Goal: Task Accomplishment & Management: Complete application form

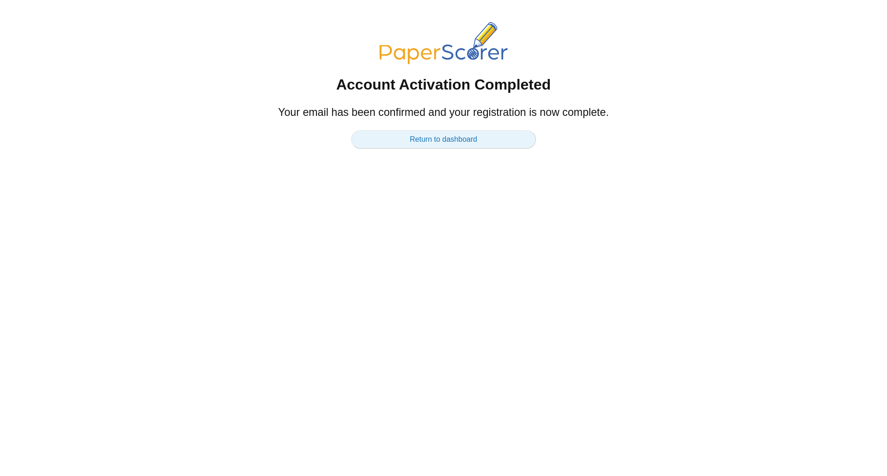
drag, startPoint x: 0, startPoint y: 0, endPoint x: 435, endPoint y: 143, distance: 458.2
click at [435, 143] on link "Return to dashboard" at bounding box center [443, 139] width 185 height 18
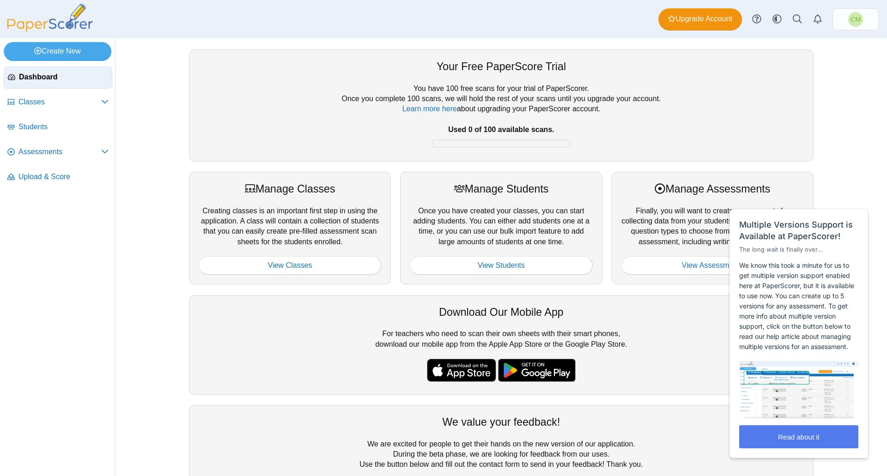
scroll to position [49, 0]
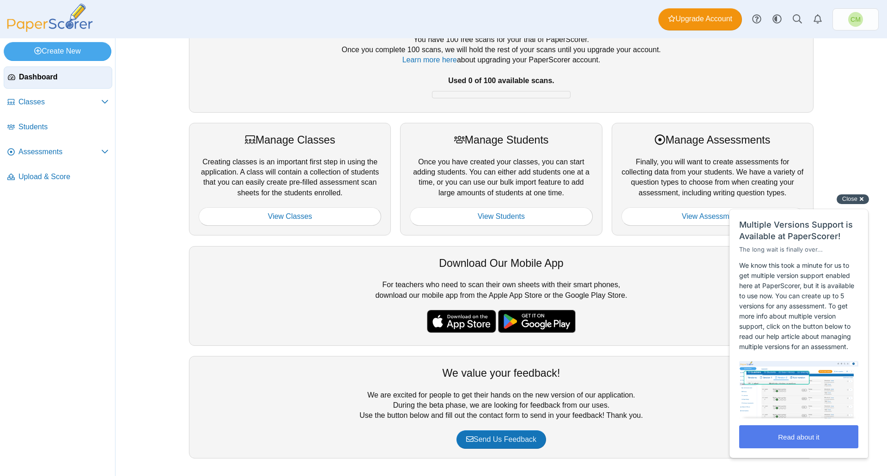
click at [857, 198] on div "Close cross-small" at bounding box center [852, 199] width 32 height 10
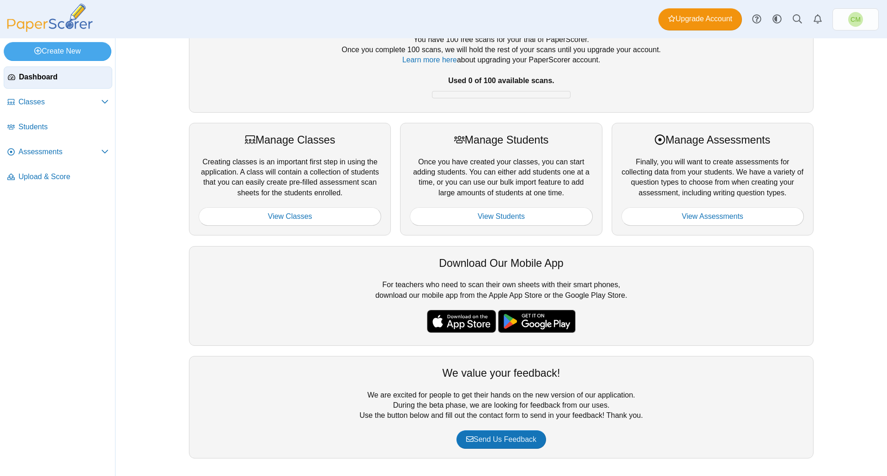
scroll to position [0, 0]
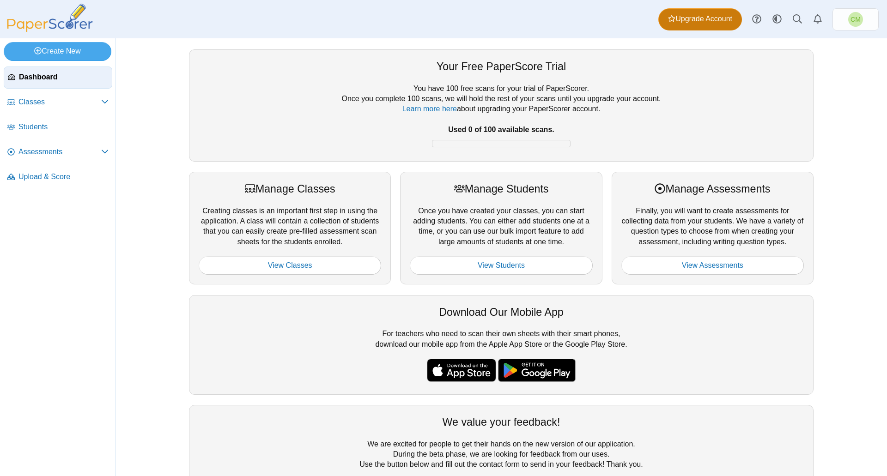
click at [711, 14] on span "Upgrade Account" at bounding box center [700, 19] width 64 height 10
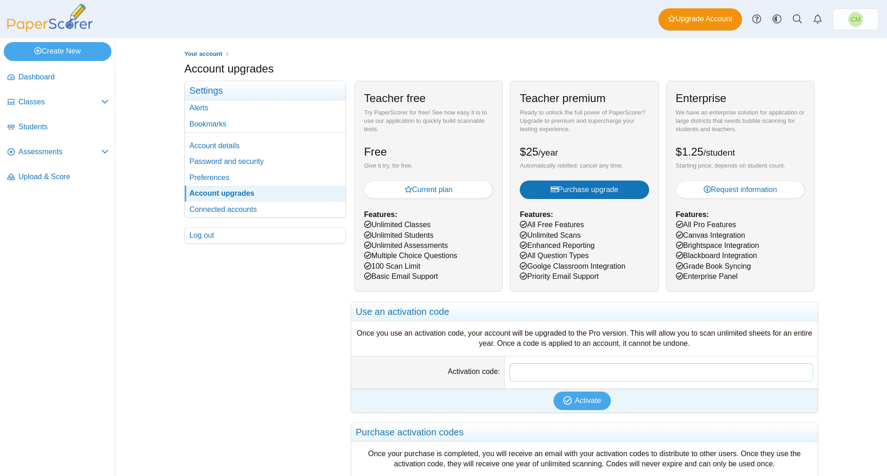
click at [544, 373] on input "Activation code" at bounding box center [660, 372] width 303 height 18
paste input "**********"
type input "**********"
drag, startPoint x: 804, startPoint y: 373, endPoint x: 268, endPoint y: 379, distance: 535.7
click at [268, 379] on div "Your account Settings Alerts Bookmarks" at bounding box center [501, 319] width 634 height 477
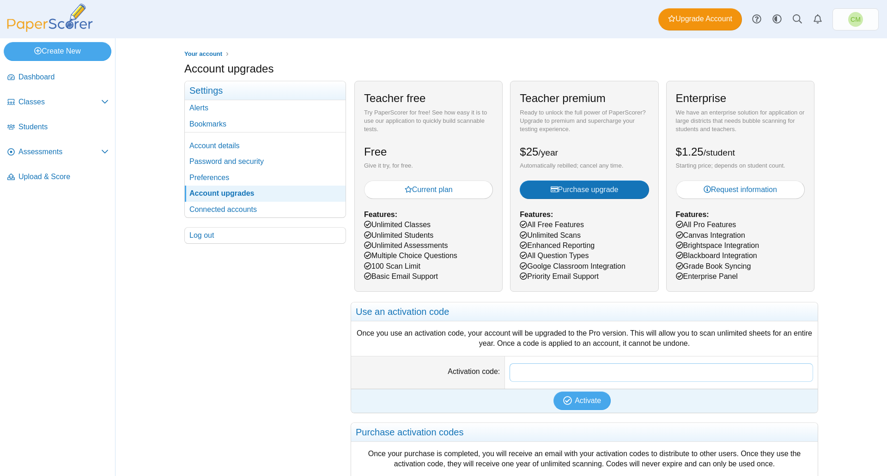
click at [594, 378] on input "Activation code" at bounding box center [660, 372] width 303 height 18
paste input "**********"
type input "**********"
click at [576, 404] on span "Activate" at bounding box center [587, 401] width 26 height 8
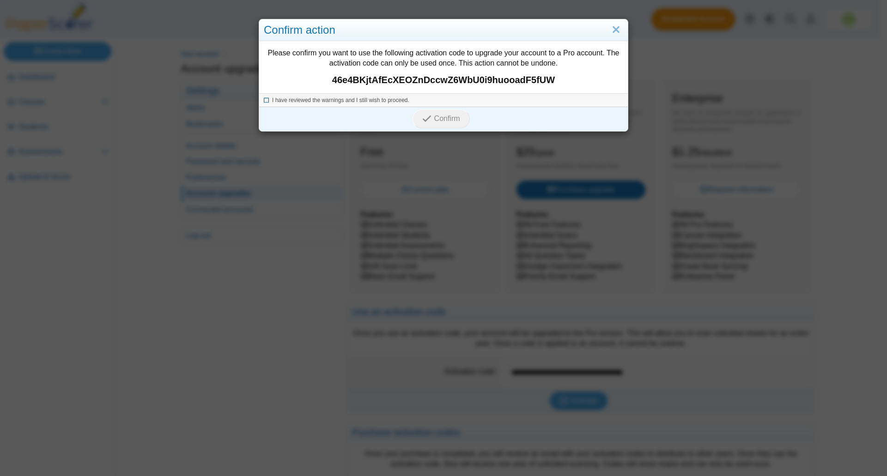
click at [264, 100] on icon at bounding box center [267, 99] width 6 height 5
click at [434, 118] on span "Confirm" at bounding box center [447, 119] width 26 height 8
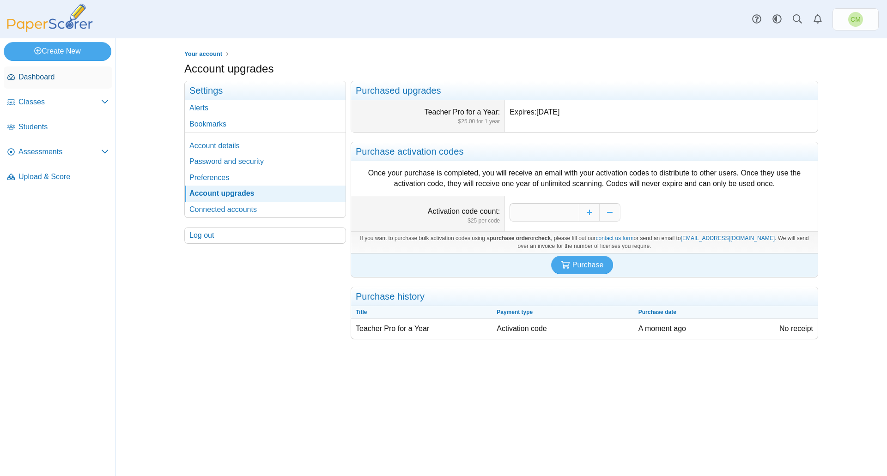
click at [47, 78] on span "Dashboard" at bounding box center [63, 77] width 90 height 10
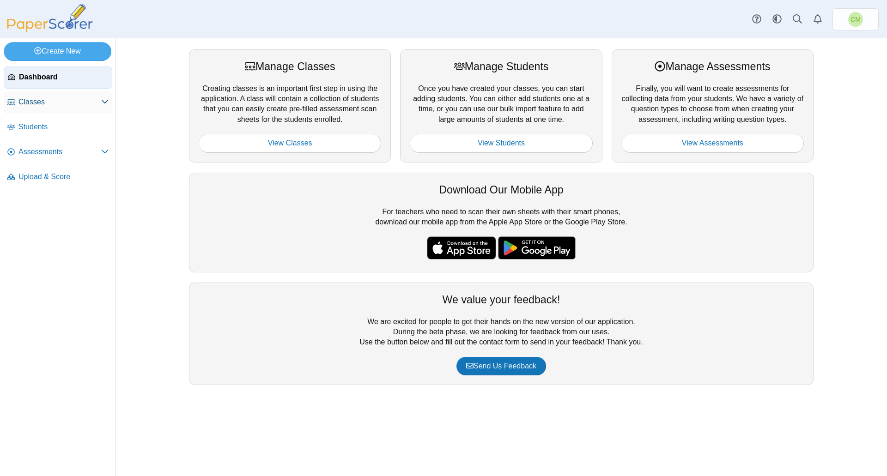
click at [56, 99] on span "Classes" at bounding box center [59, 102] width 83 height 10
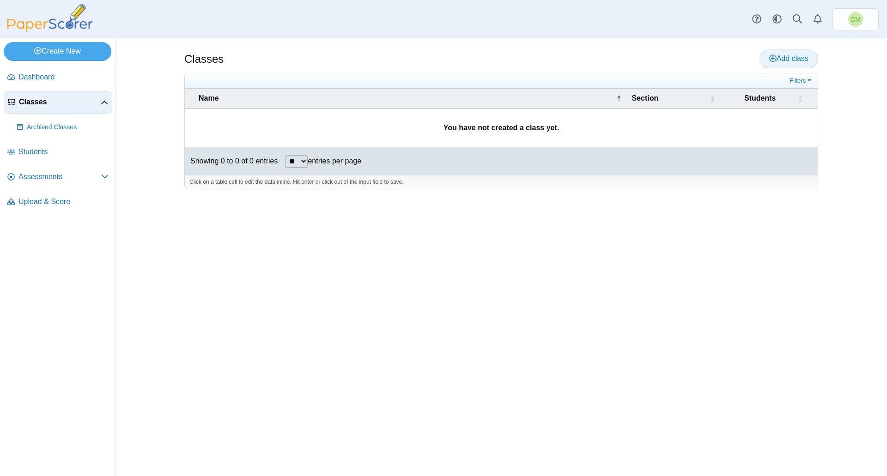
click at [791, 57] on span "Add class" at bounding box center [788, 58] width 39 height 8
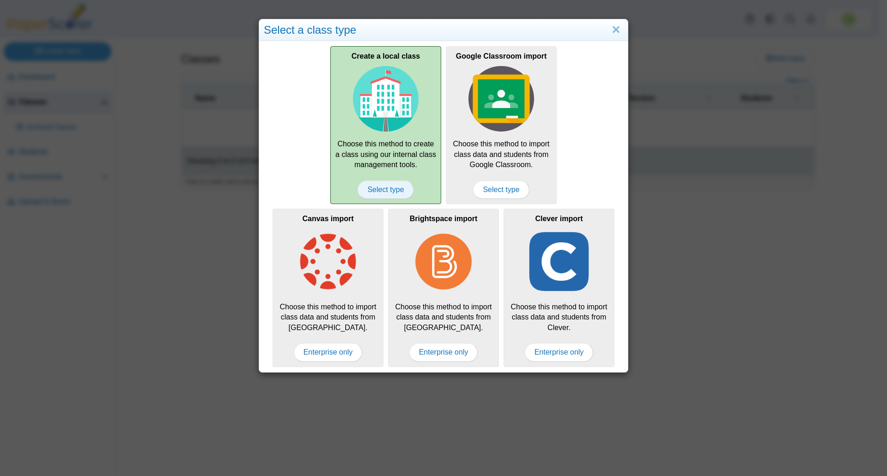
click at [383, 193] on span "Select type" at bounding box center [385, 190] width 56 height 18
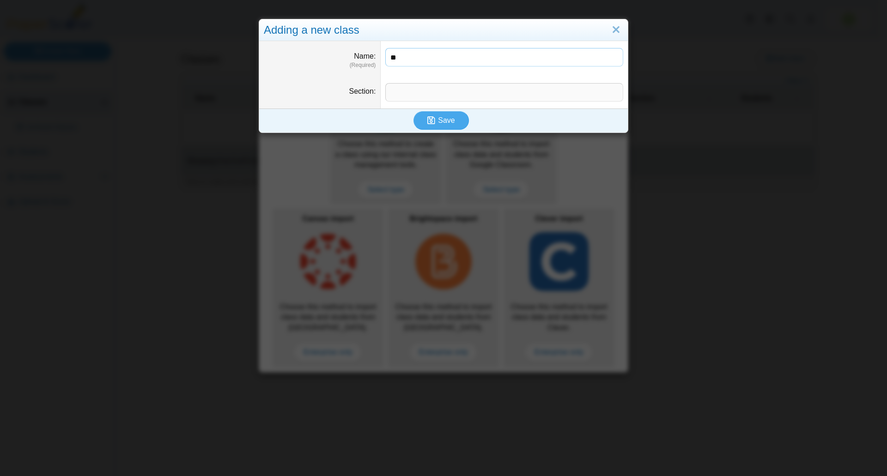
type input "*"
type input "***"
type input "********"
click at [429, 119] on use "submit" at bounding box center [431, 120] width 8 height 8
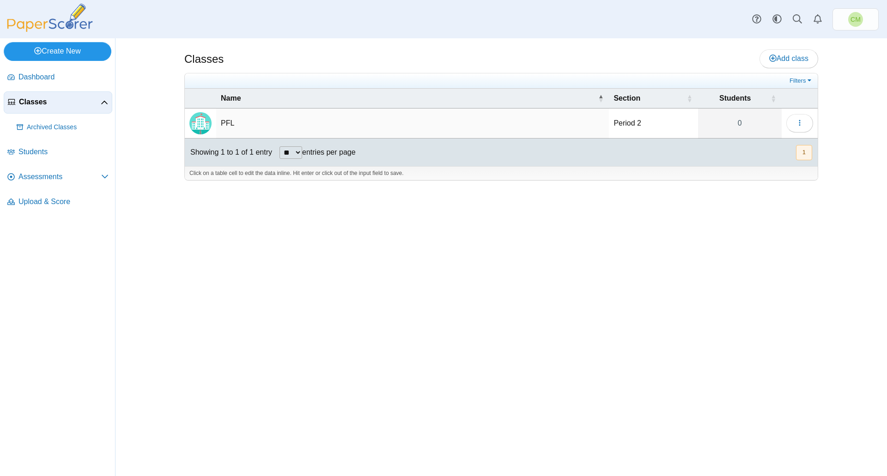
click at [62, 47] on link "Create New" at bounding box center [58, 51] width 108 height 18
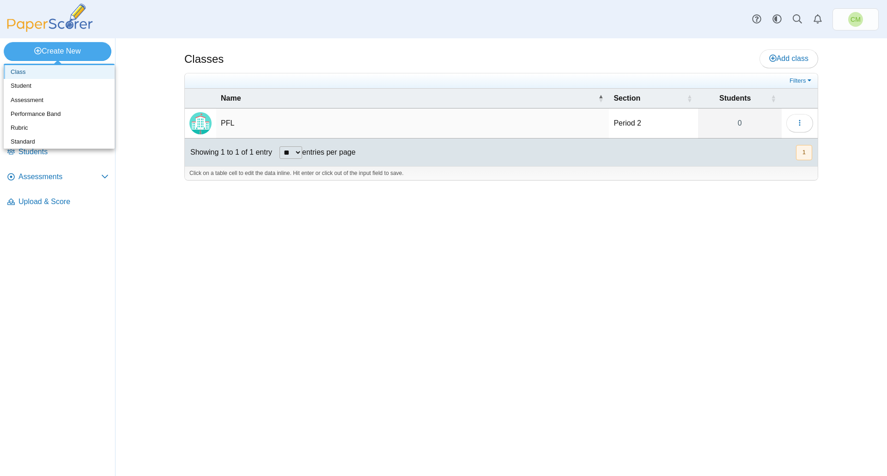
click at [61, 74] on link "Class" at bounding box center [59, 72] width 111 height 14
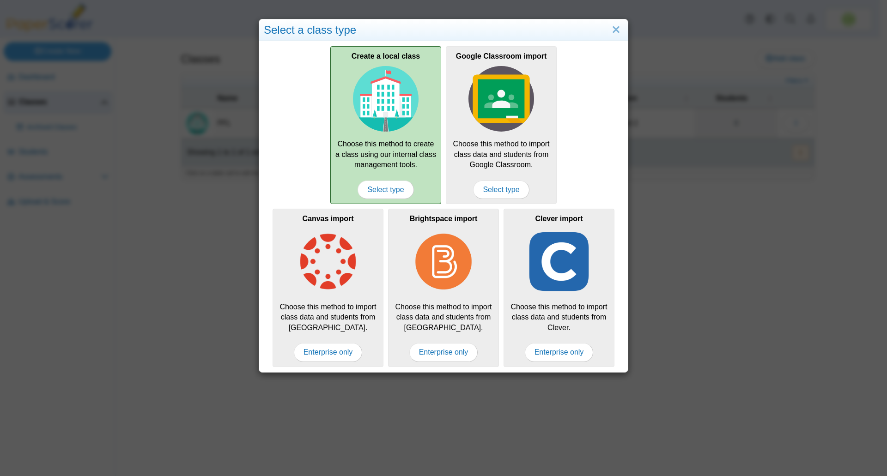
click at [393, 93] on img at bounding box center [386, 99] width 66 height 66
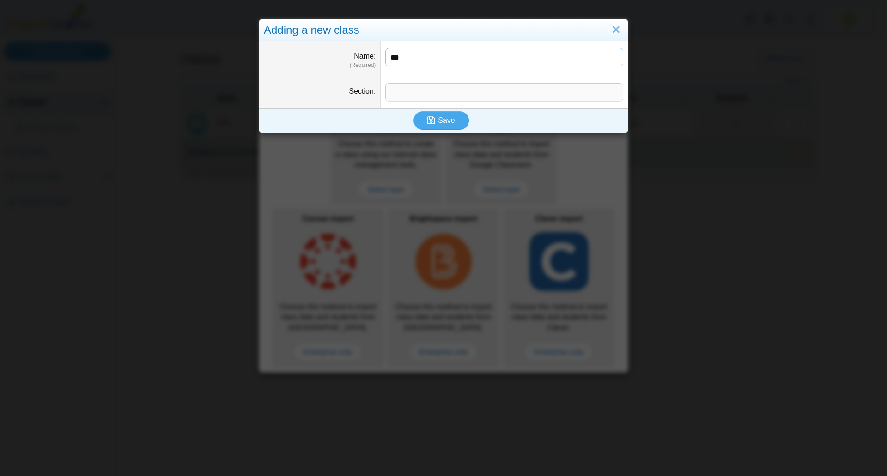
type input "***"
type input "********"
click at [444, 117] on span "Save" at bounding box center [446, 120] width 17 height 8
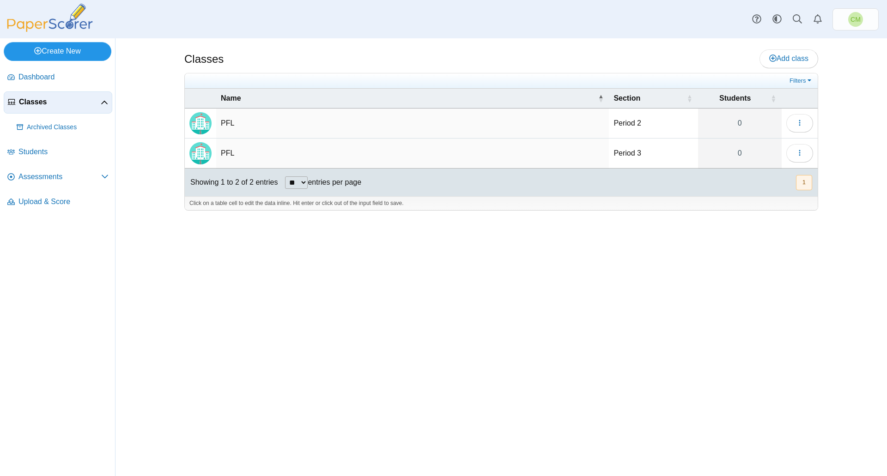
click at [74, 52] on link "Create New" at bounding box center [58, 51] width 108 height 18
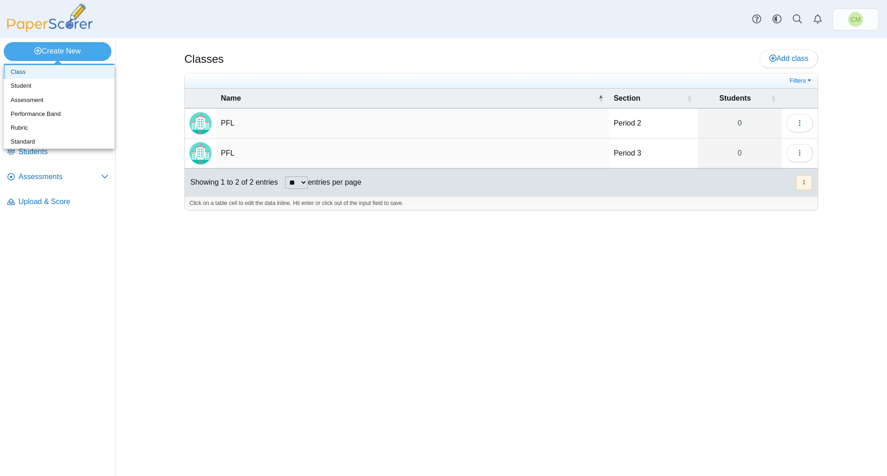
click at [65, 75] on link "Class" at bounding box center [59, 72] width 111 height 14
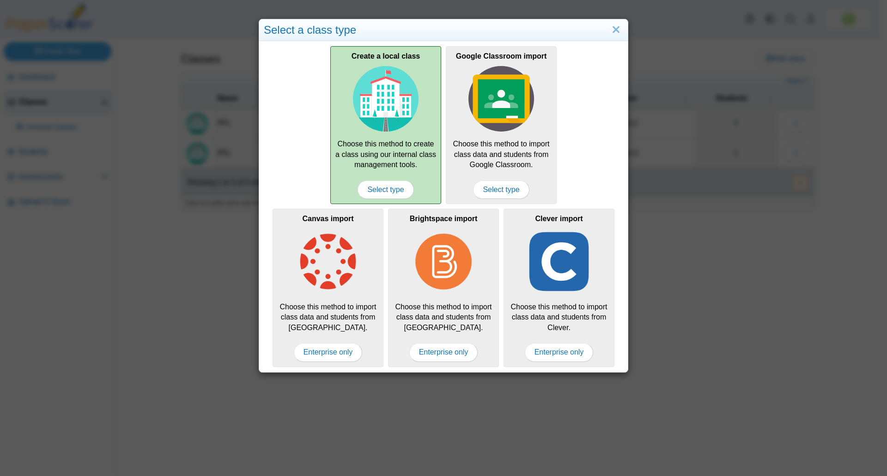
click at [389, 96] on img at bounding box center [386, 99] width 66 height 66
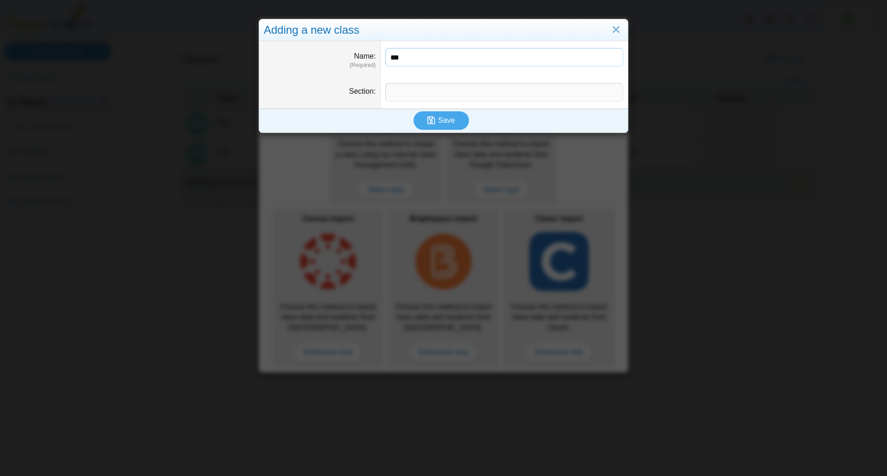
type input "***"
type input "*"
type input "********"
drag, startPoint x: 435, startPoint y: 119, endPoint x: 429, endPoint y: 115, distance: 6.9
click at [435, 119] on button "Save" at bounding box center [440, 120] width 55 height 18
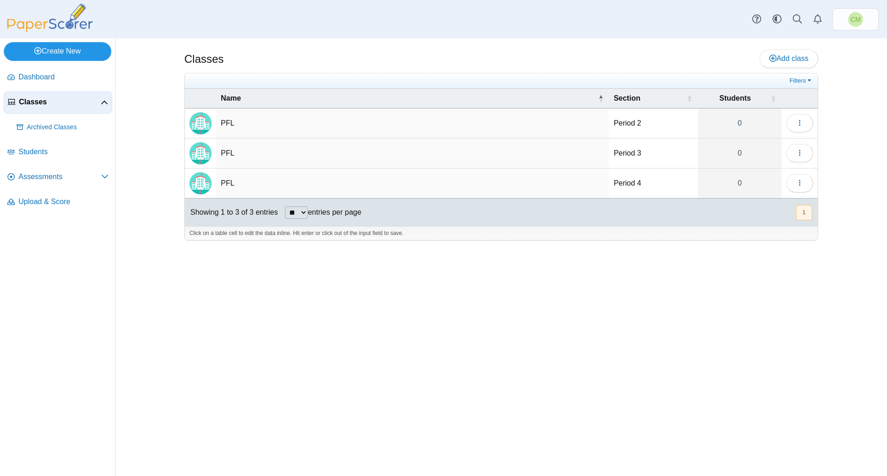
click at [44, 50] on link "Create New" at bounding box center [58, 51] width 108 height 18
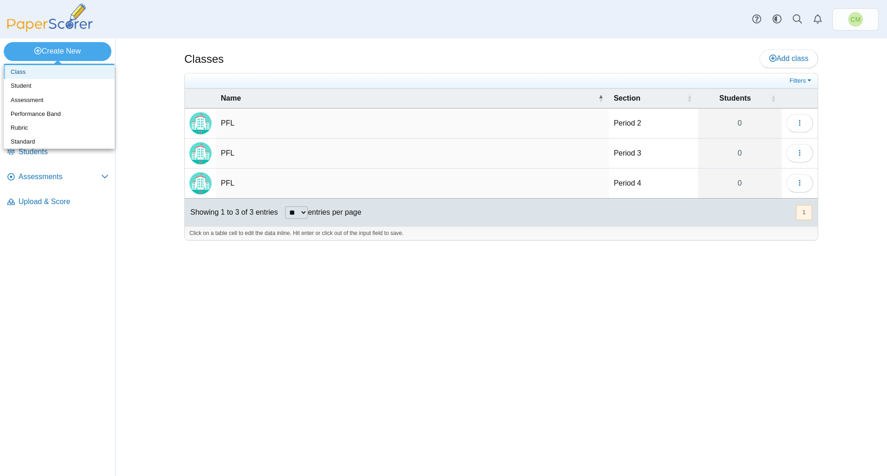
click at [53, 73] on link "Class" at bounding box center [59, 72] width 111 height 14
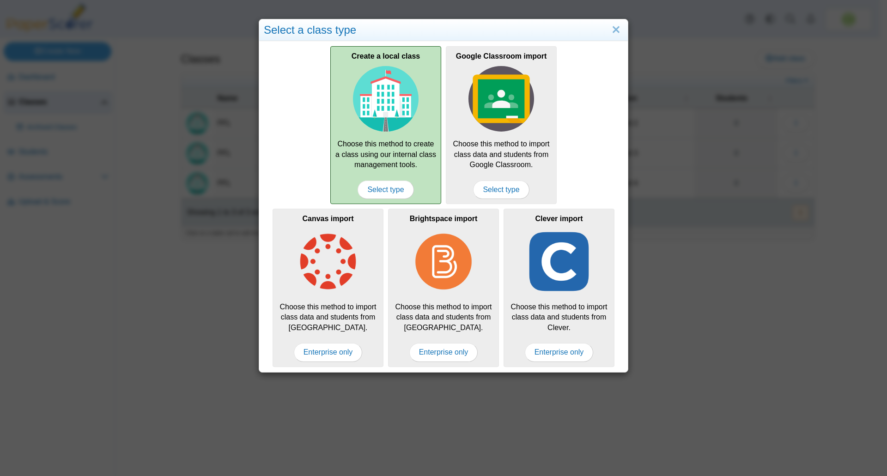
click at [384, 108] on img at bounding box center [386, 99] width 66 height 66
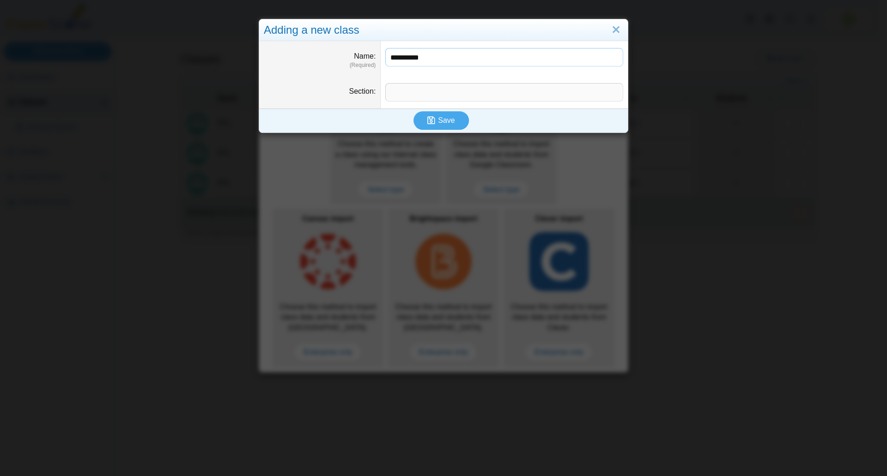
type input "**********"
type input "********"
click at [444, 118] on span "Save" at bounding box center [446, 120] width 17 height 8
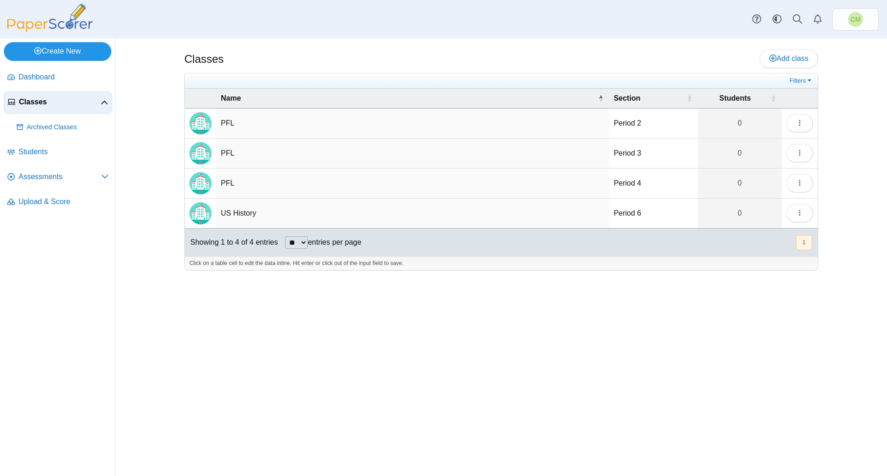
click at [66, 51] on link "Create New" at bounding box center [58, 51] width 108 height 18
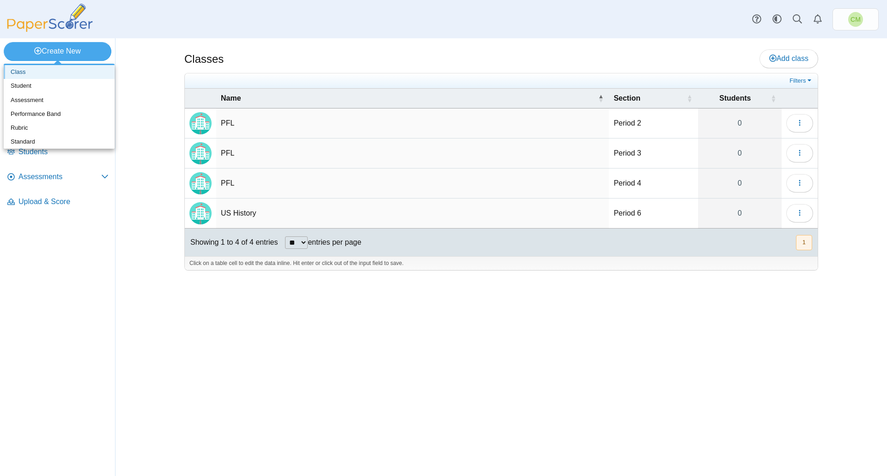
click at [70, 74] on link "Class" at bounding box center [59, 72] width 111 height 14
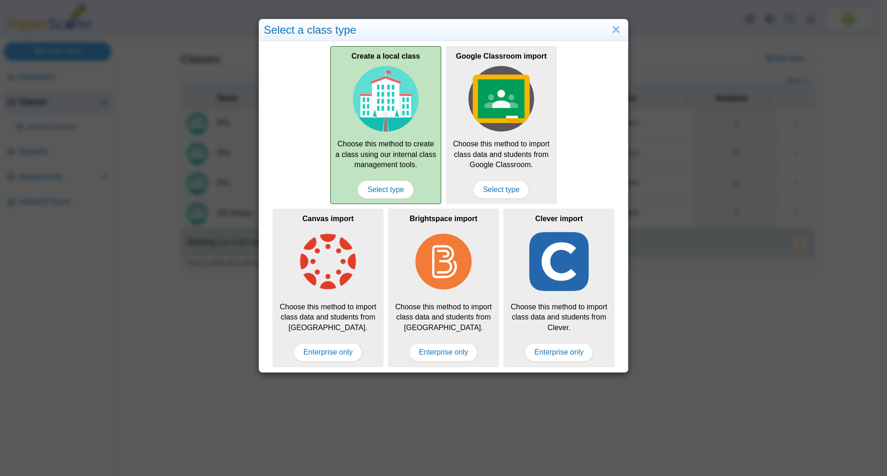
click at [386, 97] on img at bounding box center [386, 99] width 66 height 66
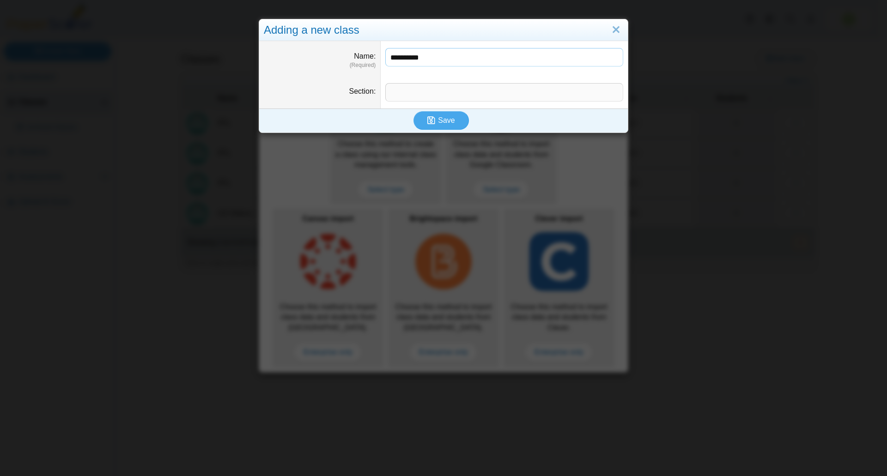
type input "**********"
type input "********"
click at [452, 121] on button "Save" at bounding box center [440, 120] width 55 height 18
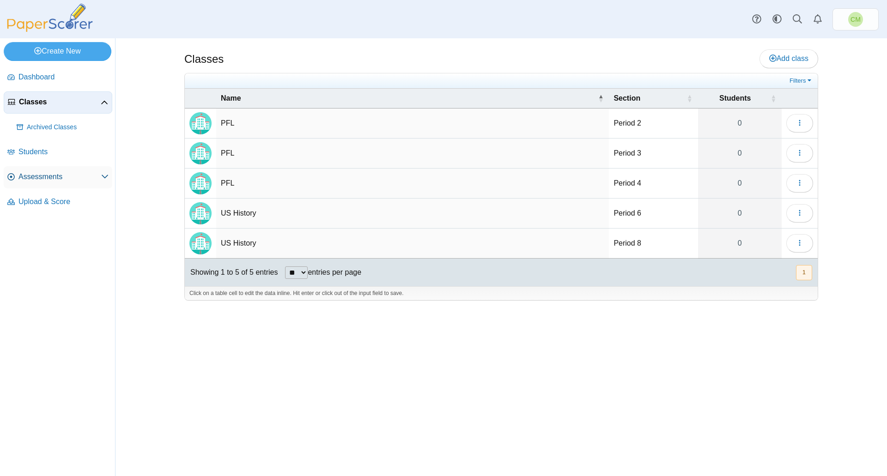
click at [46, 177] on span "Assessments" at bounding box center [59, 177] width 83 height 10
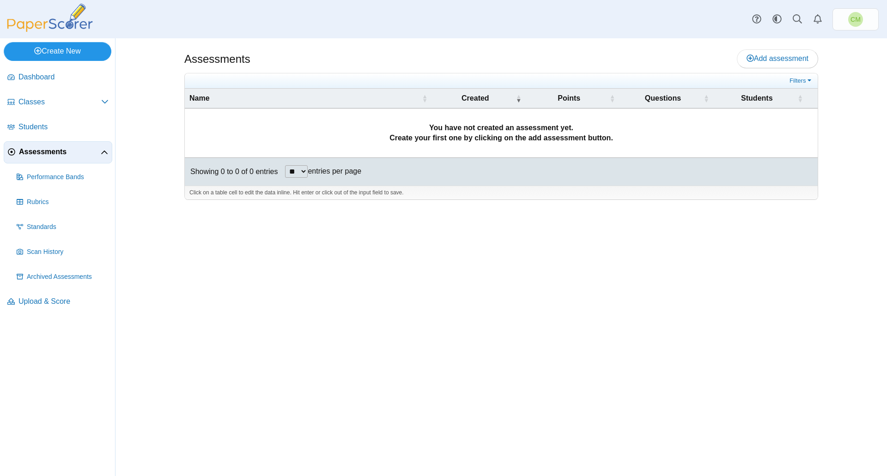
click at [68, 54] on link "Create New" at bounding box center [58, 51] width 108 height 18
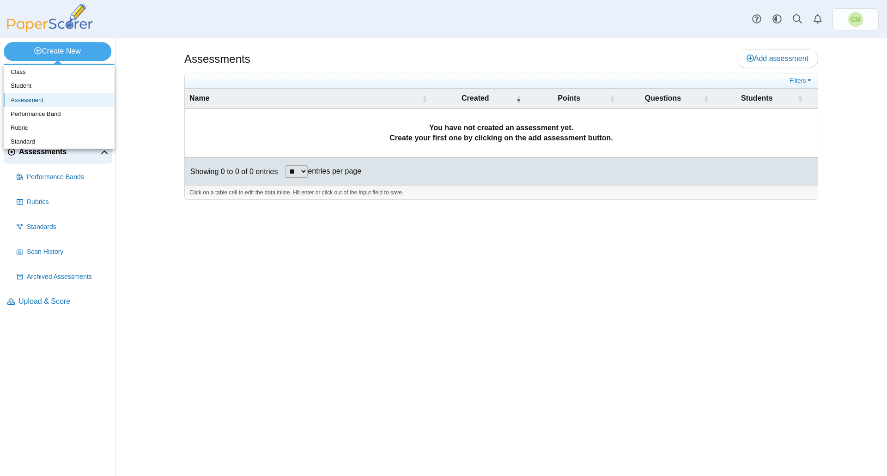
click at [59, 99] on link "Assessment" at bounding box center [59, 100] width 111 height 14
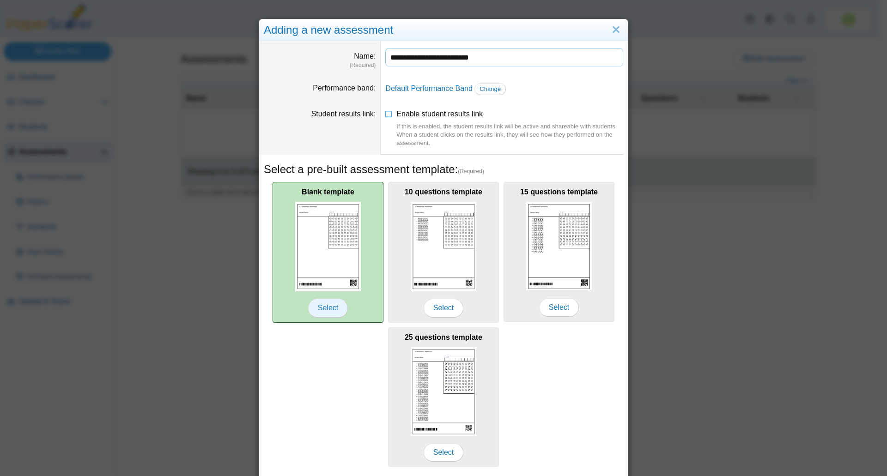
type input "**********"
click at [330, 306] on span "Select" at bounding box center [328, 308] width 40 height 18
click at [322, 310] on span "Select" at bounding box center [328, 308] width 40 height 18
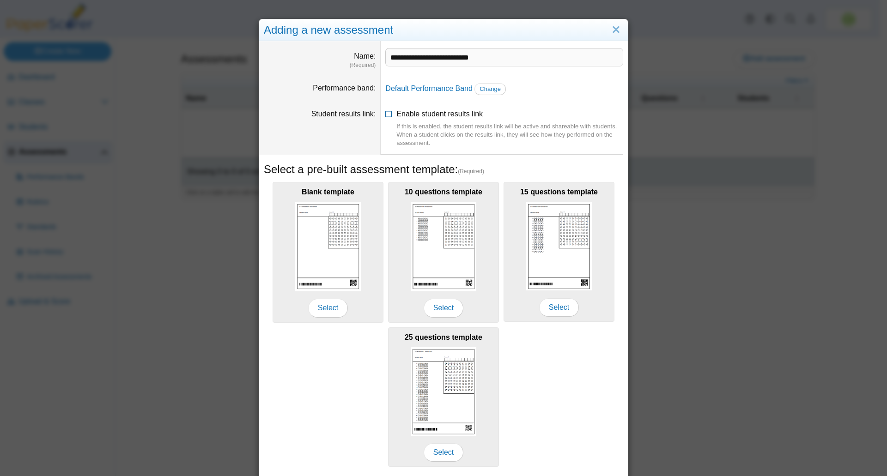
click at [385, 114] on icon at bounding box center [388, 112] width 7 height 6
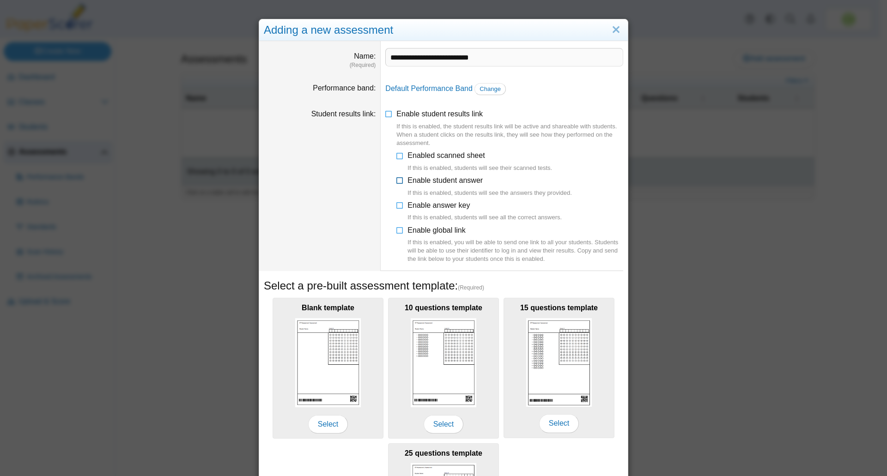
click at [396, 182] on icon at bounding box center [399, 178] width 7 height 6
click at [396, 156] on icon at bounding box center [399, 154] width 7 height 6
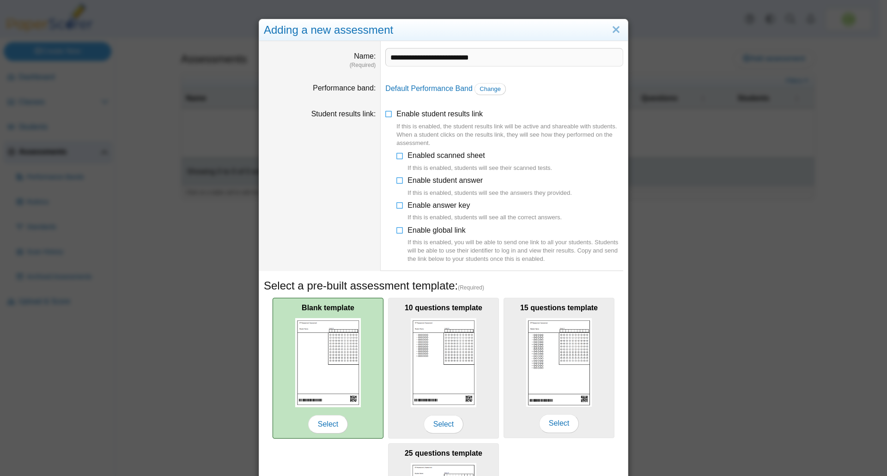
scroll to position [145, 0]
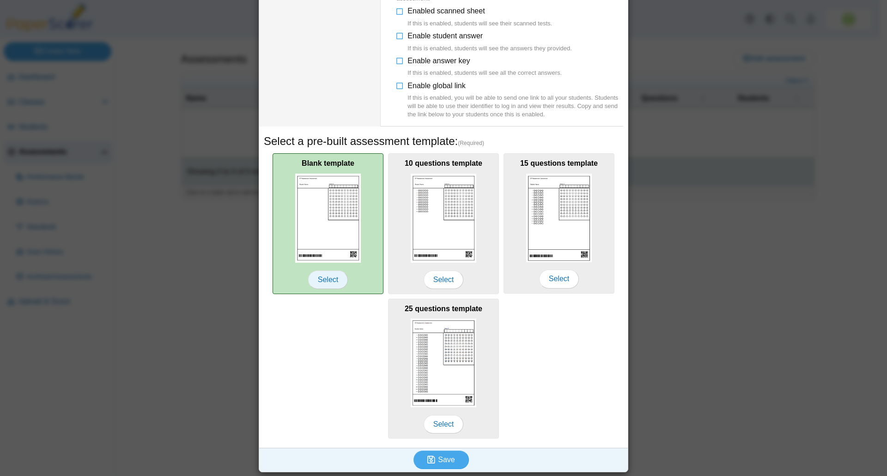
click at [327, 279] on span "Select" at bounding box center [328, 280] width 40 height 18
click at [326, 219] on img at bounding box center [328, 218] width 66 height 89
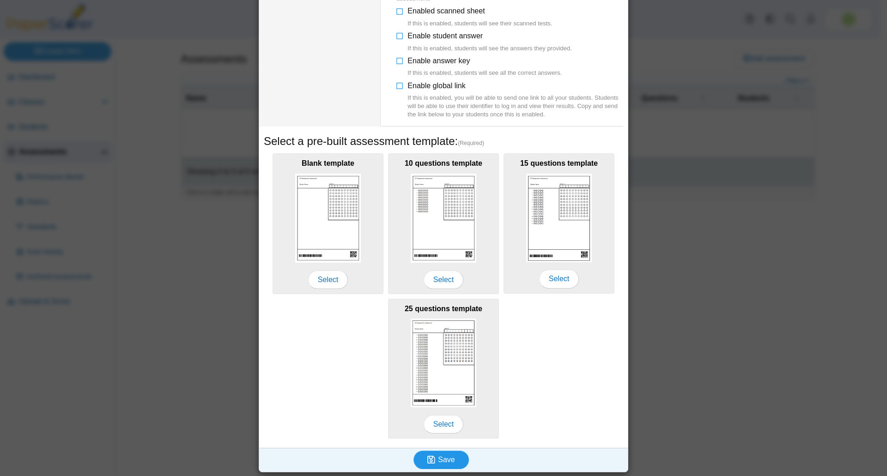
click at [433, 456] on icon "submit" at bounding box center [432, 460] width 11 height 10
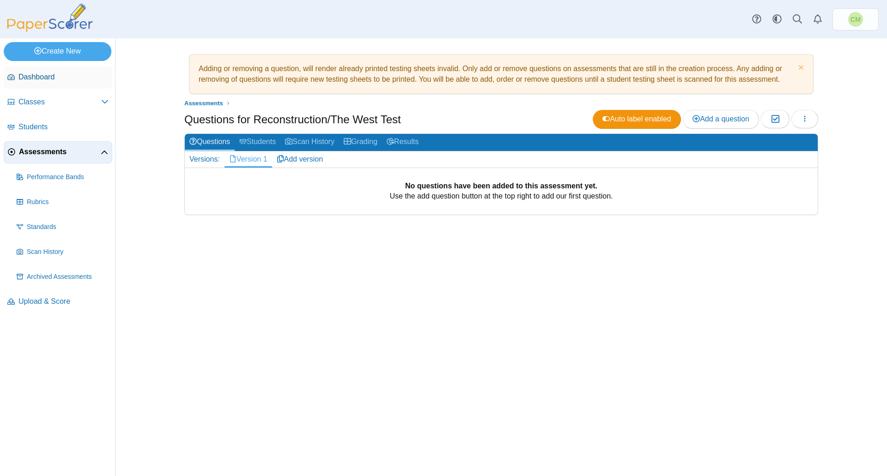
click at [36, 79] on span "Dashboard" at bounding box center [63, 77] width 90 height 10
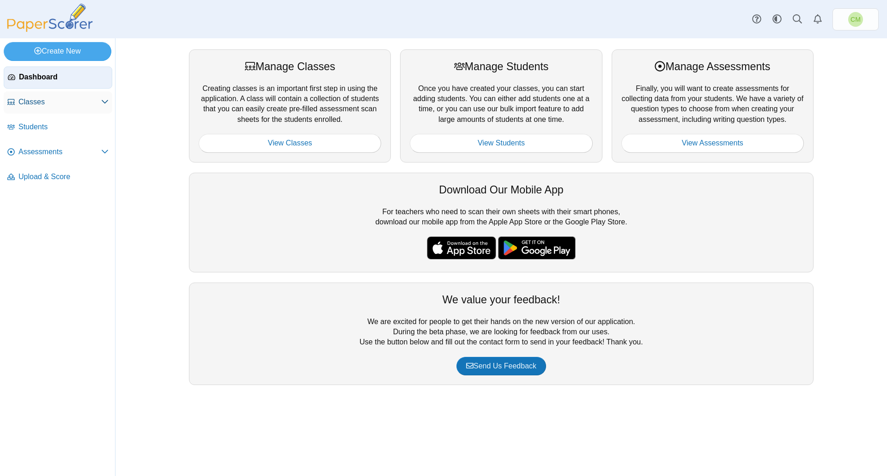
click at [29, 103] on span "Classes" at bounding box center [59, 102] width 83 height 10
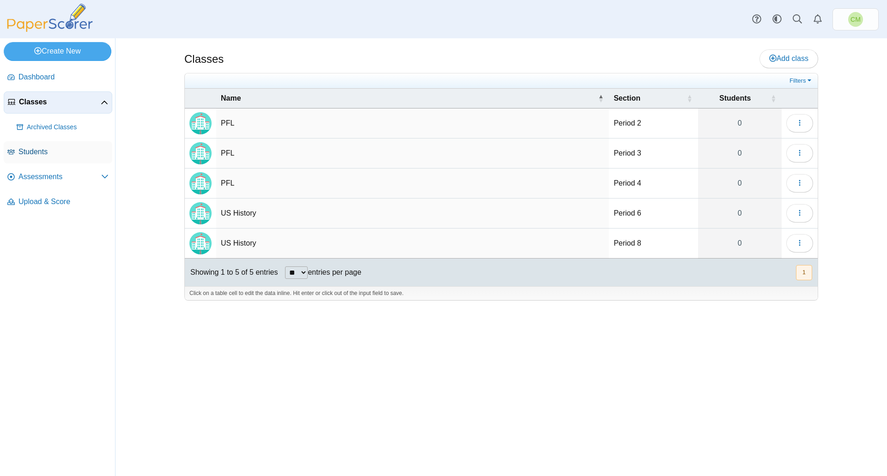
click at [28, 146] on link "Students" at bounding box center [58, 152] width 109 height 22
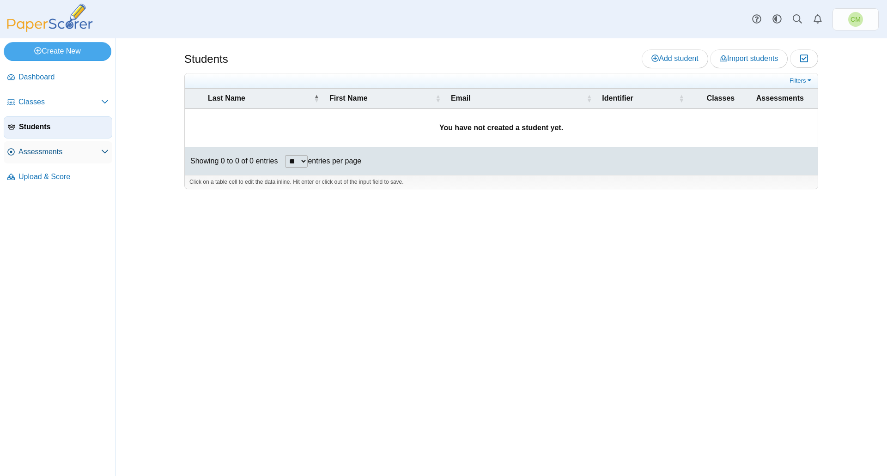
click at [49, 141] on link "Assessments" at bounding box center [58, 152] width 109 height 22
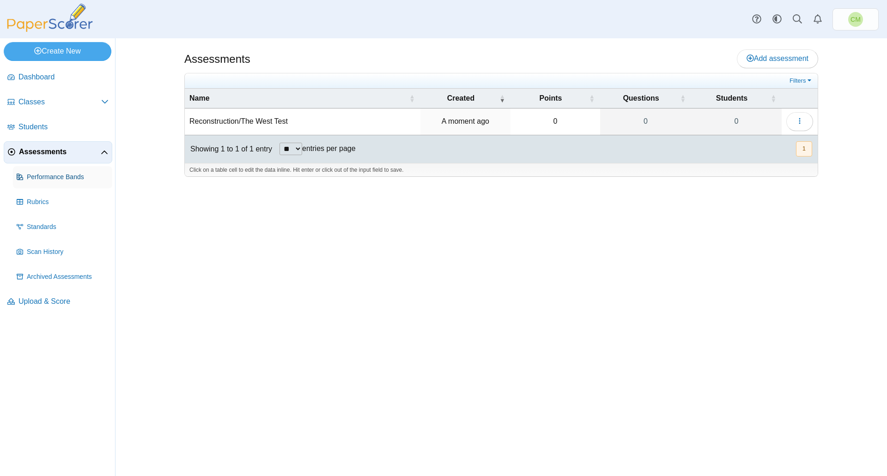
click at [44, 179] on span "Performance Bands" at bounding box center [68, 177] width 82 height 9
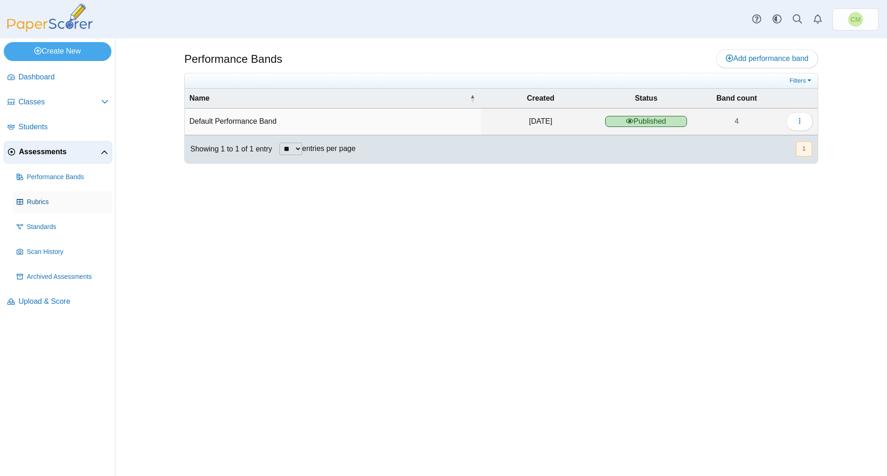
click at [38, 201] on span "Rubrics" at bounding box center [68, 202] width 82 height 9
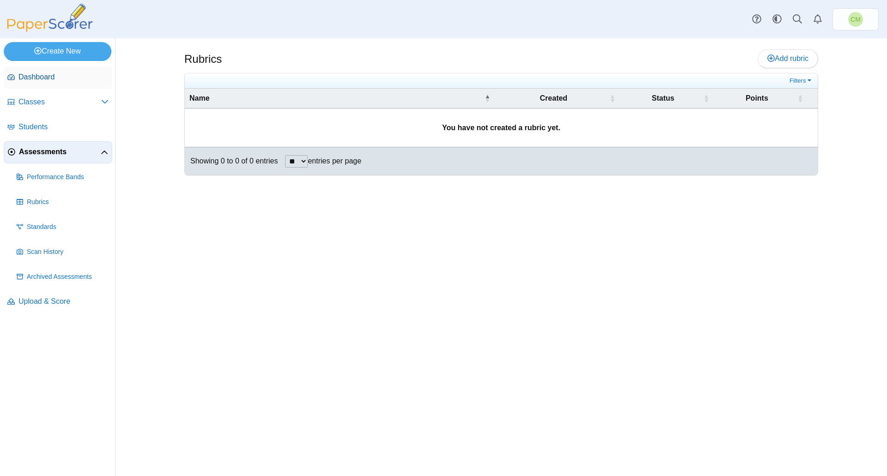
click at [55, 81] on span "Dashboard" at bounding box center [63, 77] width 90 height 10
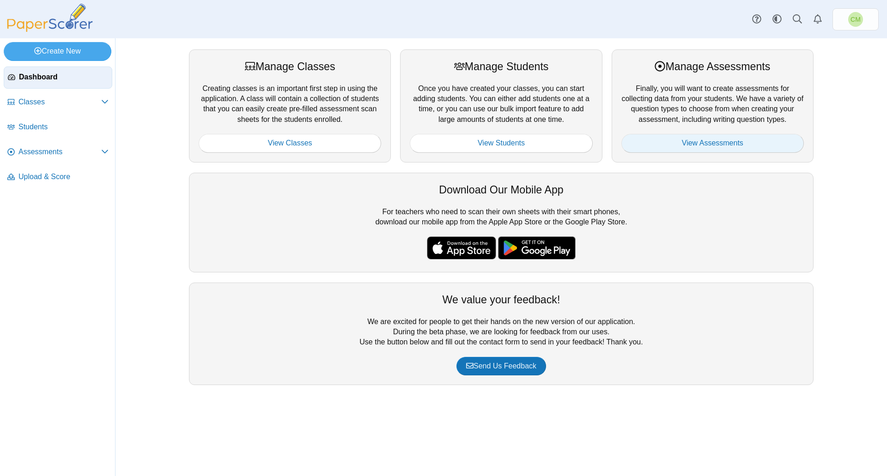
click at [688, 141] on link "View Assessments" at bounding box center [712, 143] width 182 height 18
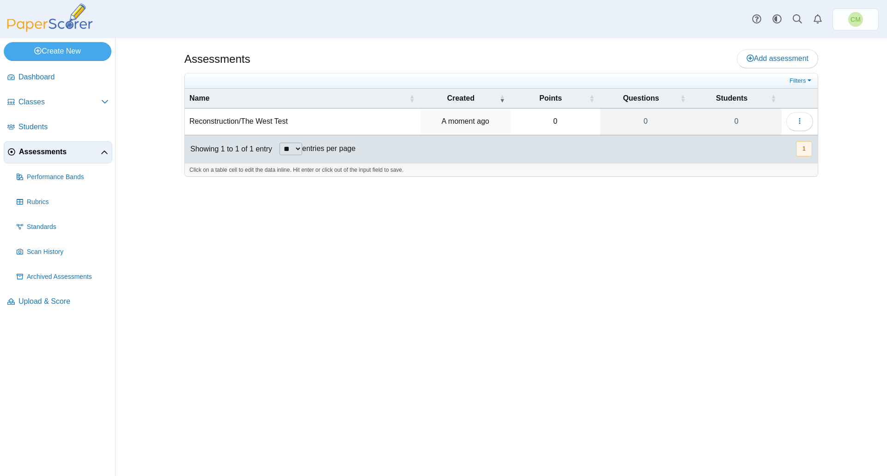
click at [293, 122] on td "Reconstruction/The West Test" at bounding box center [302, 122] width 235 height 26
click at [798, 120] on icon "button" at bounding box center [799, 120] width 7 height 7
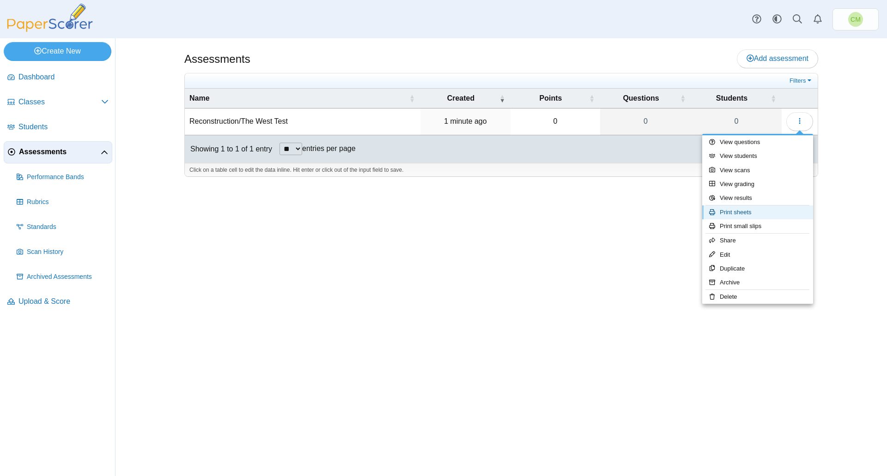
click at [785, 212] on link "Print sheets" at bounding box center [757, 212] width 111 height 14
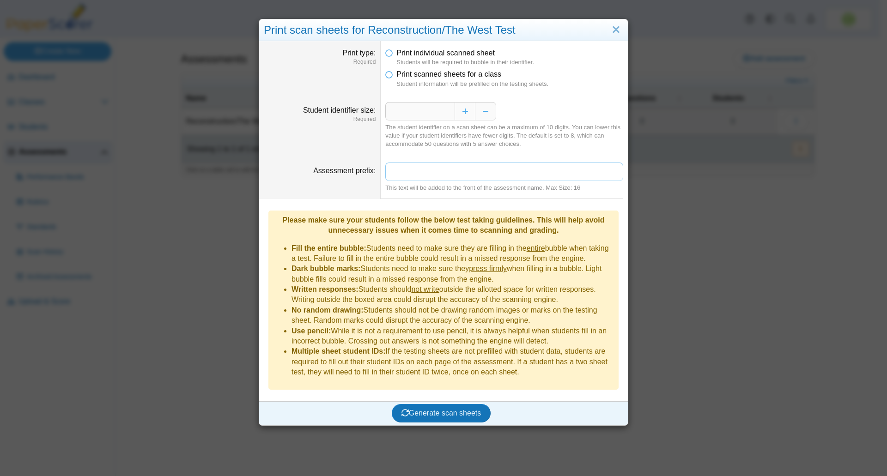
click at [448, 176] on input "Assessment prefix" at bounding box center [504, 172] width 238 height 18
click at [457, 409] on span "Generate scan sheets" at bounding box center [441, 413] width 80 height 8
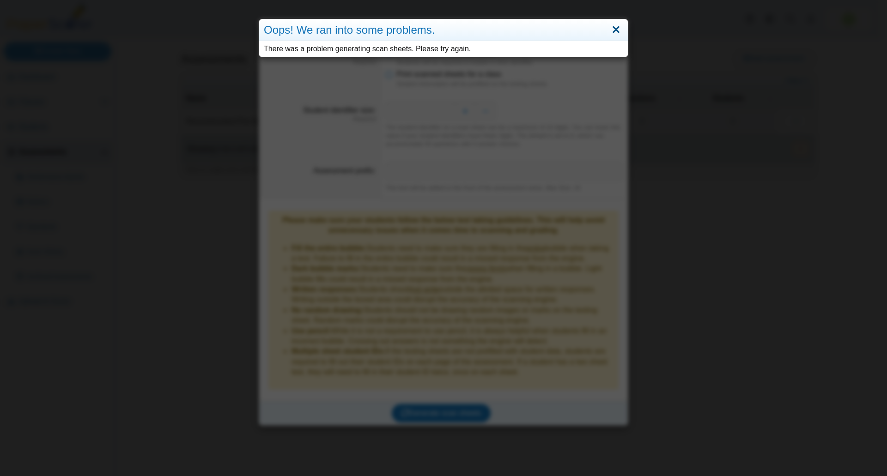
click at [611, 29] on link "Close" at bounding box center [616, 30] width 14 height 16
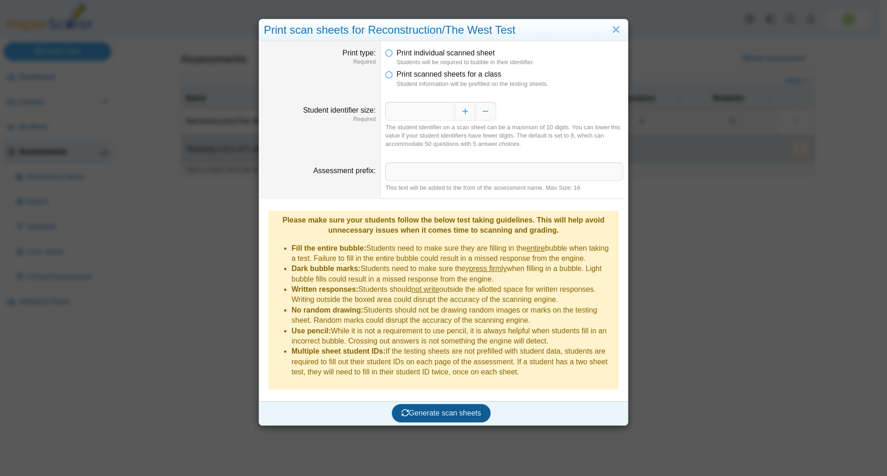
click at [408, 404] on button "Generate scan sheets" at bounding box center [441, 413] width 99 height 18
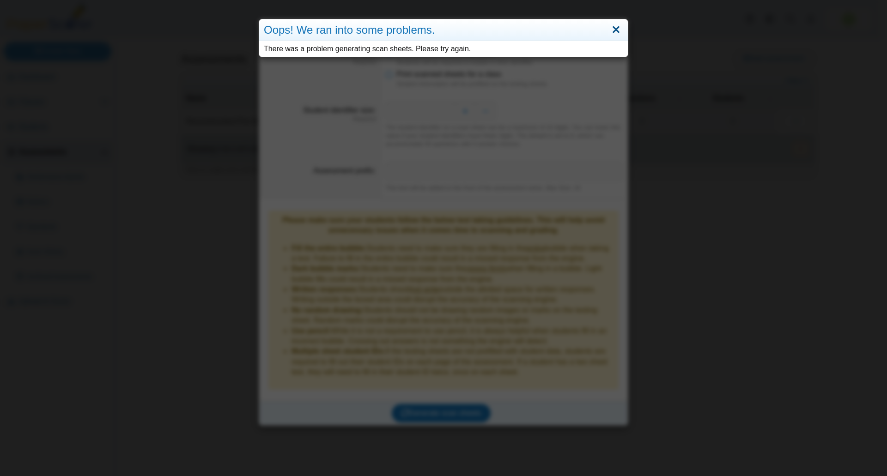
click at [615, 28] on link "Close" at bounding box center [616, 30] width 14 height 16
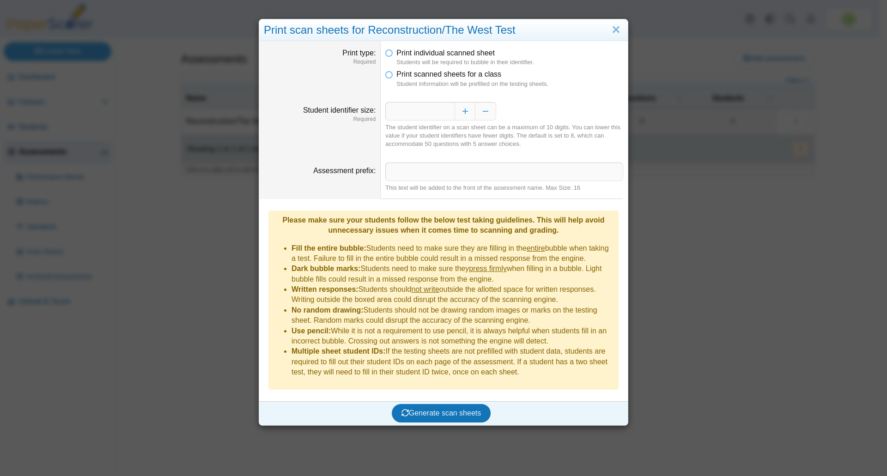
click at [129, 99] on div "**********" at bounding box center [443, 238] width 887 height 476
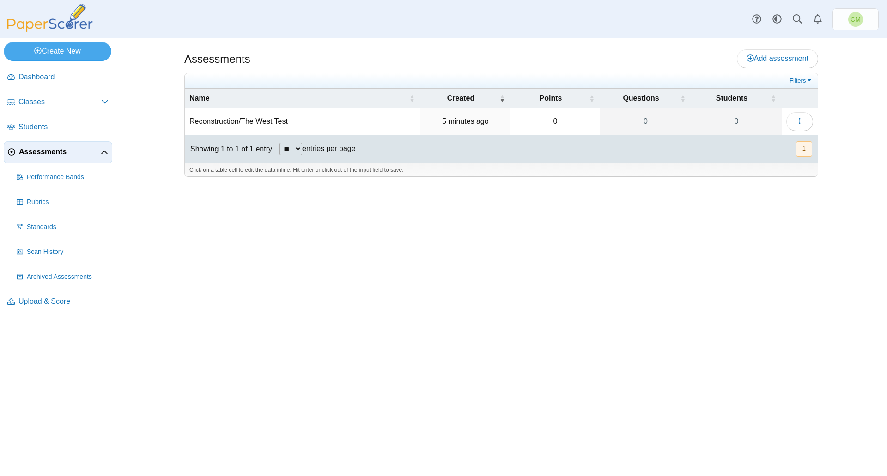
drag, startPoint x: 36, startPoint y: 10, endPoint x: 36, endPoint y: 22, distance: 11.6
click at [36, 10] on img at bounding box center [50, 18] width 92 height 28
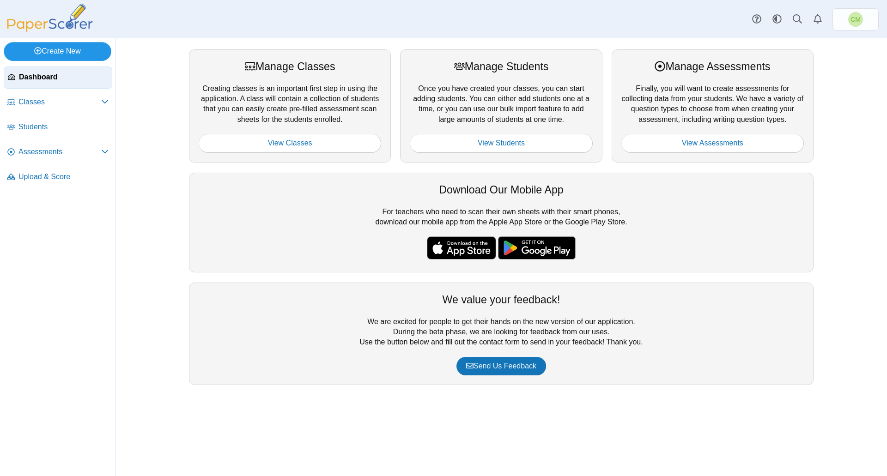
click at [73, 54] on link "Create New" at bounding box center [58, 51] width 108 height 18
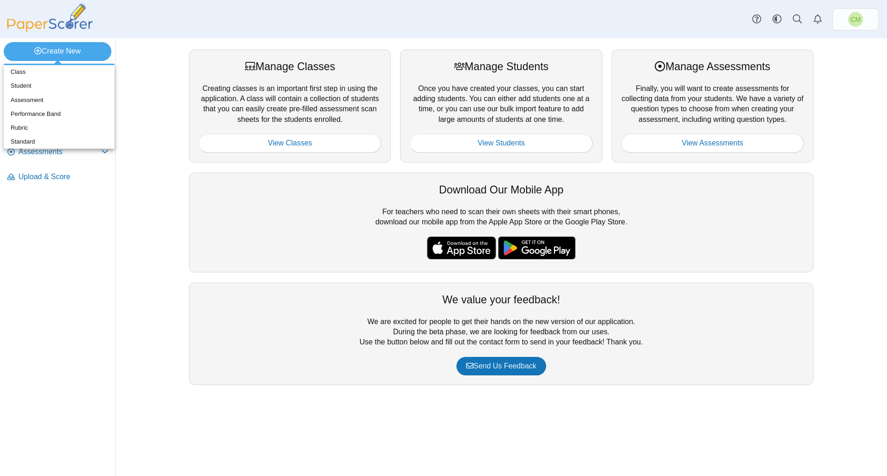
click at [72, 254] on nav "Dashboard Classes" at bounding box center [57, 269] width 115 height 413
click at [54, 105] on span "Classes" at bounding box center [59, 102] width 83 height 10
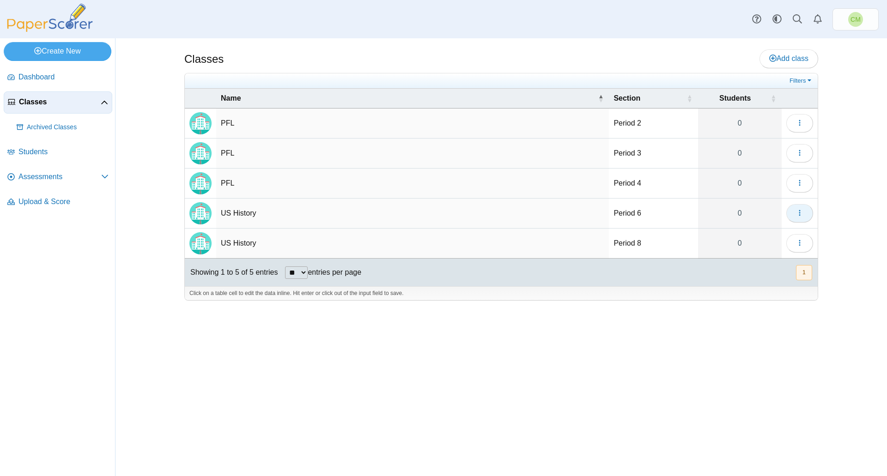
click at [797, 216] on icon "button" at bounding box center [799, 212] width 7 height 7
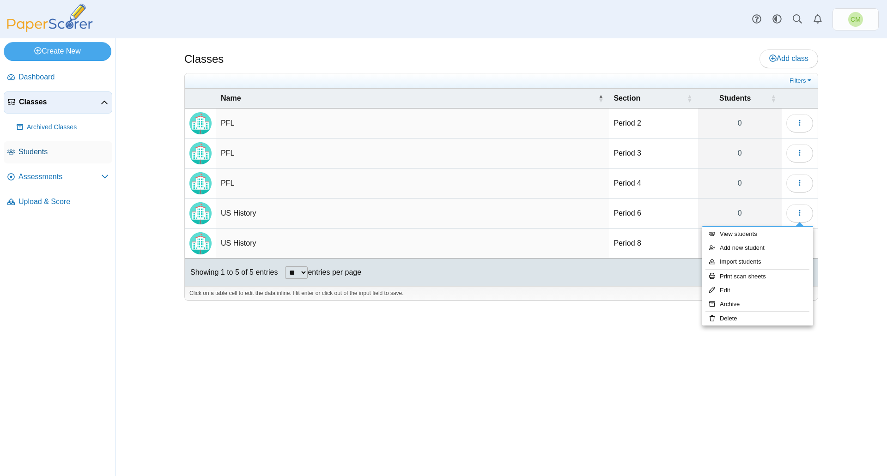
click at [36, 152] on span "Students" at bounding box center [63, 152] width 90 height 10
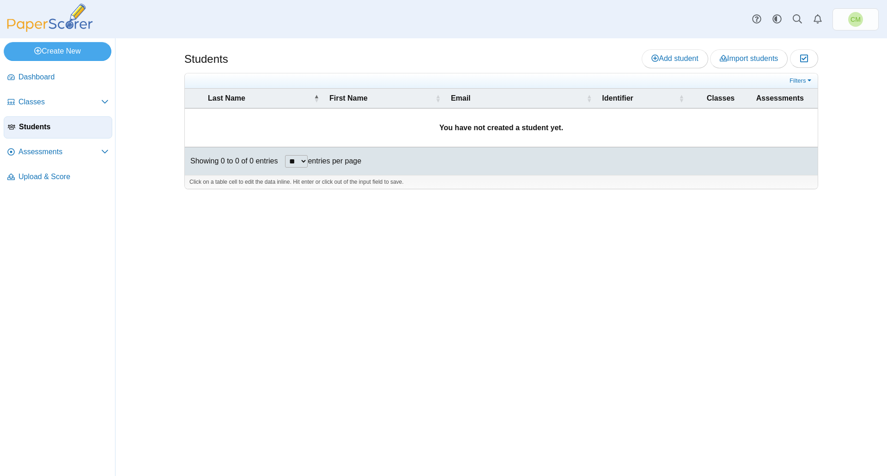
click at [33, 181] on span "Upload & Score" at bounding box center [63, 177] width 90 height 10
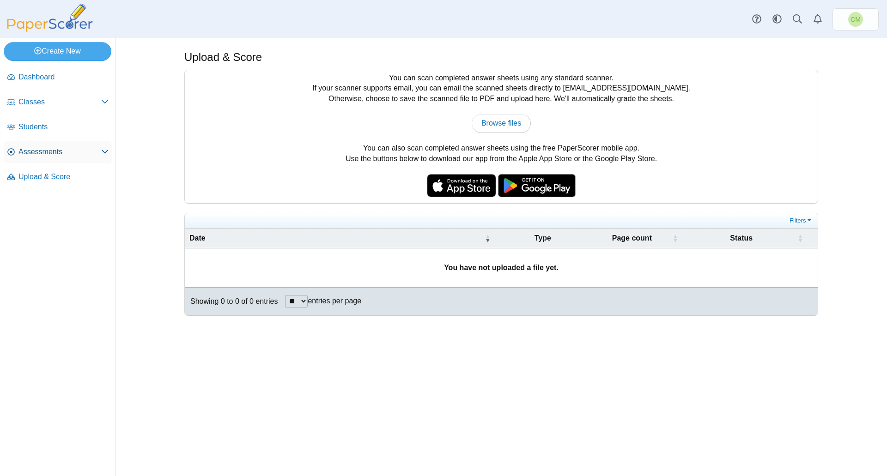
click at [44, 151] on span "Assessments" at bounding box center [59, 152] width 83 height 10
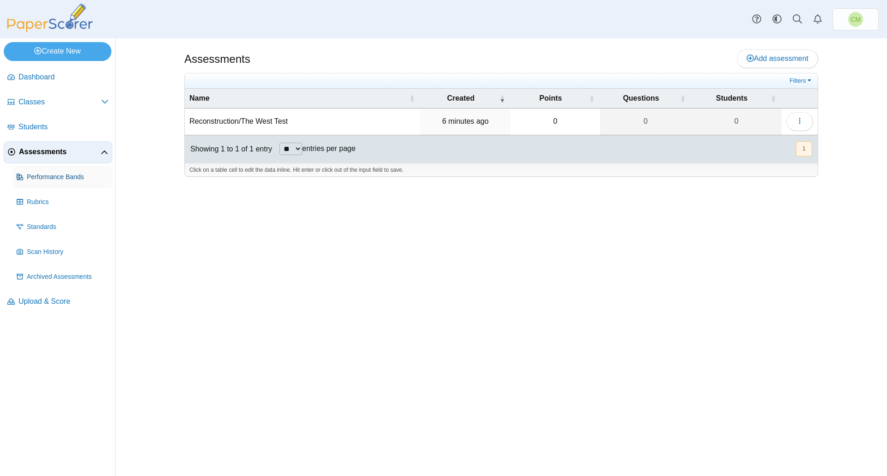
click at [48, 180] on span "Performance Bands" at bounding box center [68, 177] width 82 height 9
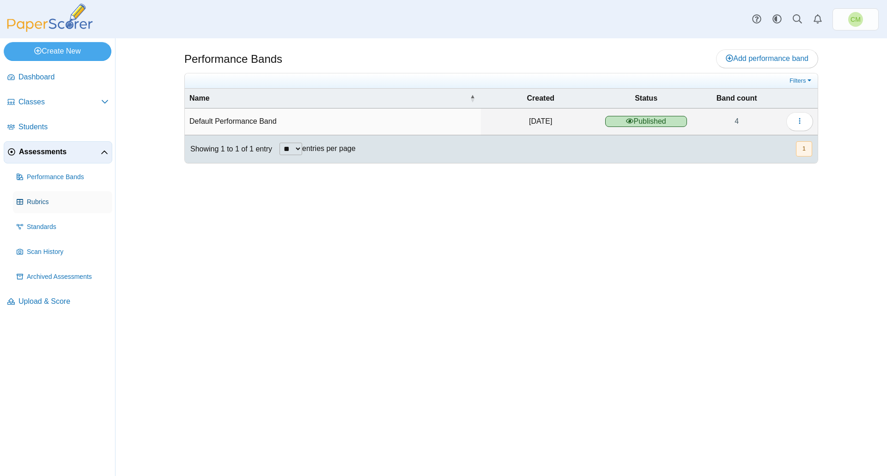
click at [37, 203] on span "Rubrics" at bounding box center [68, 202] width 82 height 9
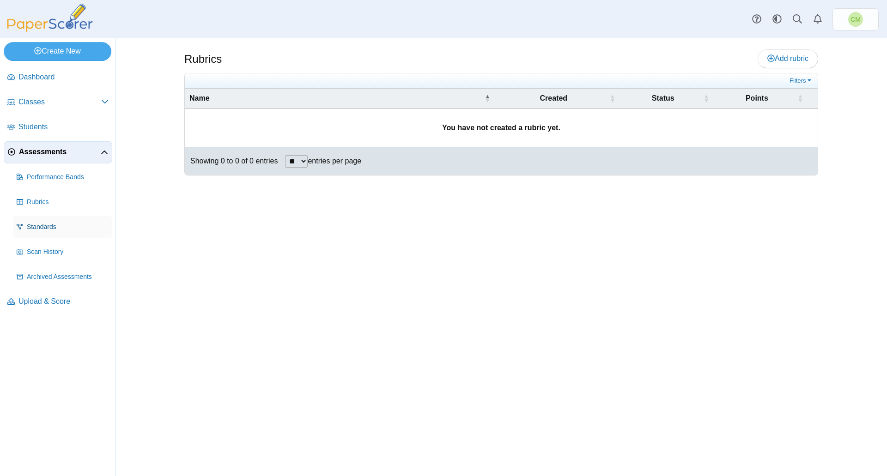
click at [49, 226] on span "Standards" at bounding box center [68, 227] width 82 height 9
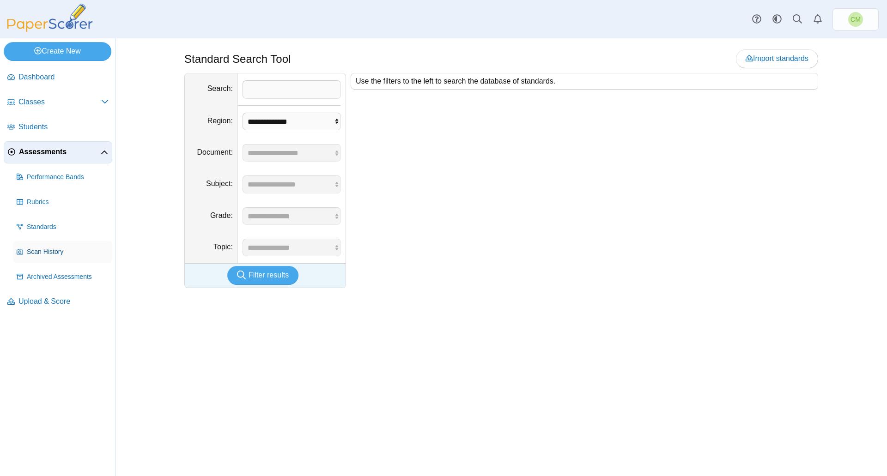
click at [45, 252] on span "Scan History" at bounding box center [68, 252] width 82 height 9
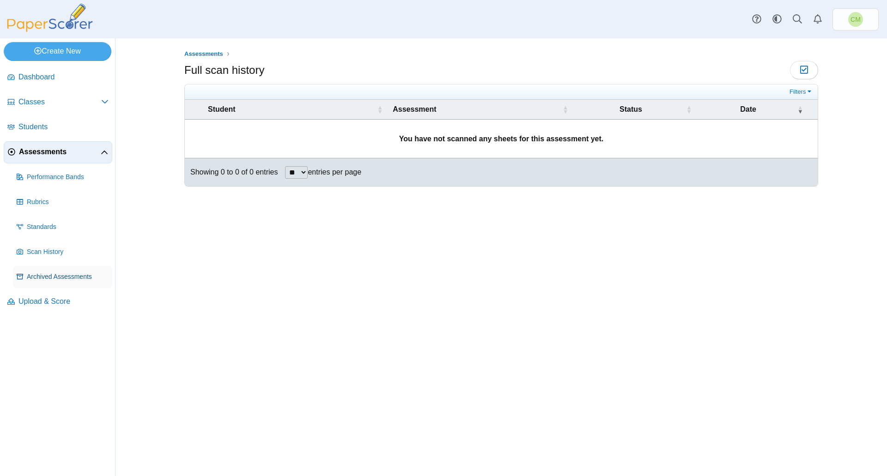
click at [54, 276] on span "Archived Assessments" at bounding box center [68, 276] width 82 height 9
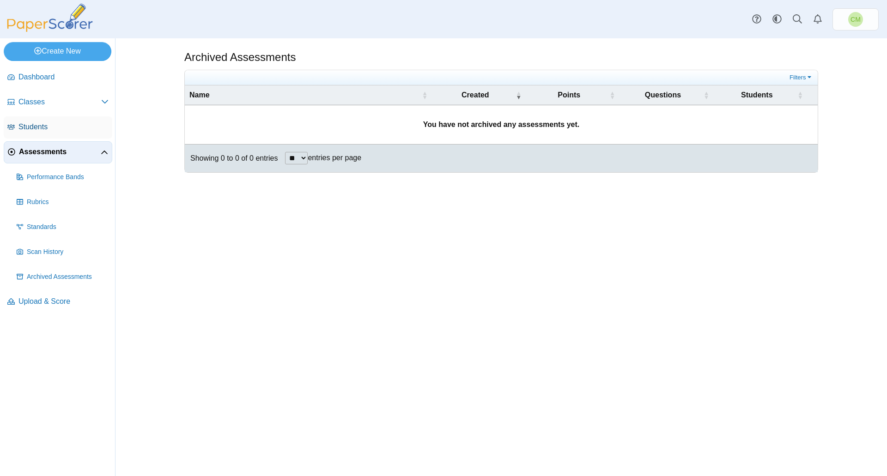
click at [41, 132] on link "Students" at bounding box center [58, 127] width 109 height 22
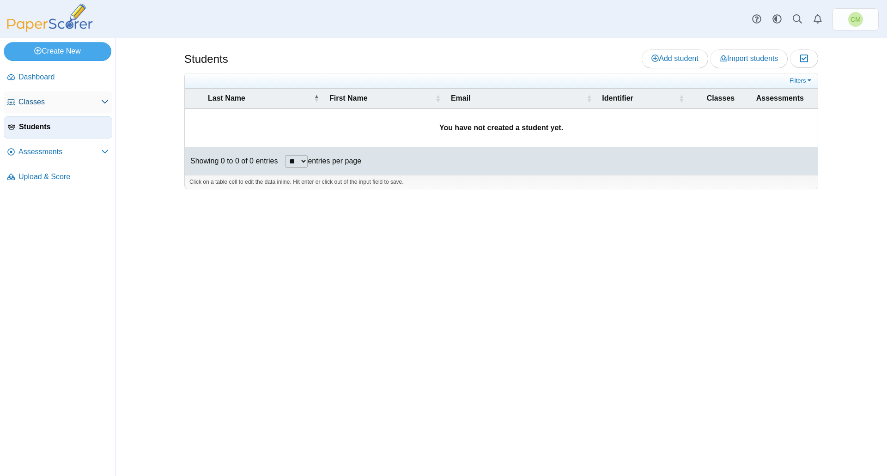
click at [44, 106] on span "Classes" at bounding box center [59, 102] width 83 height 10
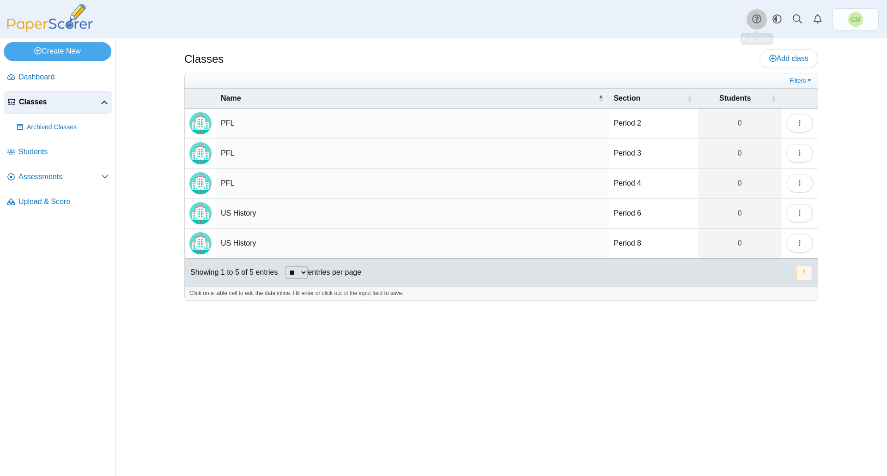
click at [757, 20] on icon at bounding box center [756, 18] width 9 height 9
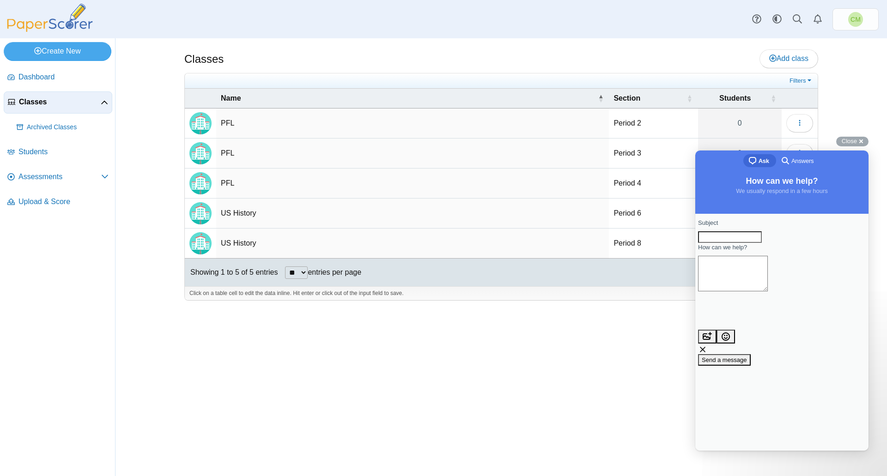
click at [732, 243] on input "Subject" at bounding box center [730, 237] width 64 height 12
type input "**********"
click at [698, 330] on button "image-plus" at bounding box center [707, 337] width 18 height 14
click at [767, 279] on textarea "How can we help?" at bounding box center [733, 274] width 70 height 36
type textarea "**********"
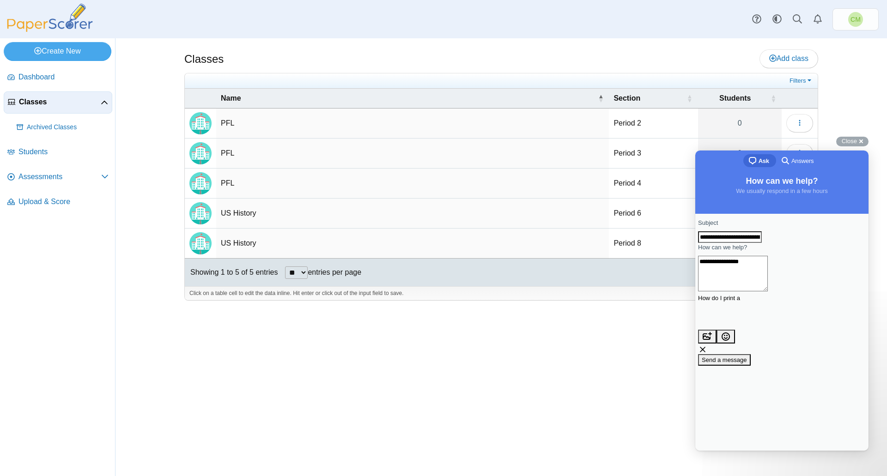
click at [809, 162] on span "Answers" at bounding box center [802, 161] width 22 height 9
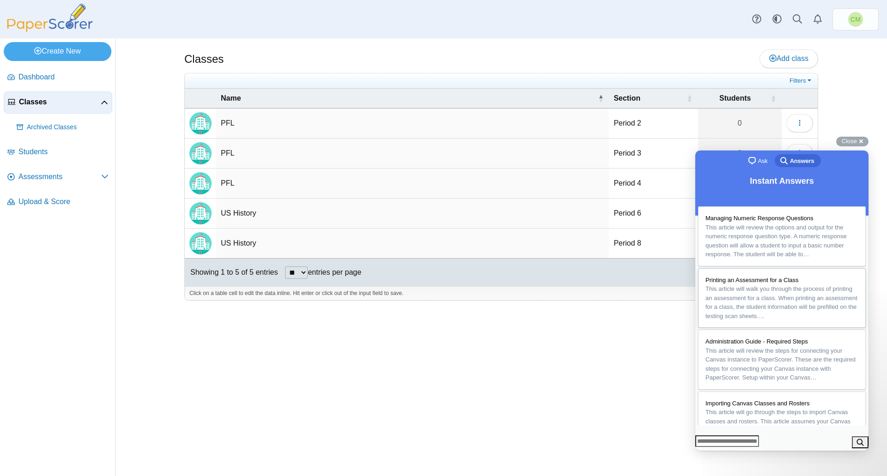
click at [770, 303] on span "This article will walk you through the process of printing an assessment for a …" at bounding box center [781, 302] width 153 height 36
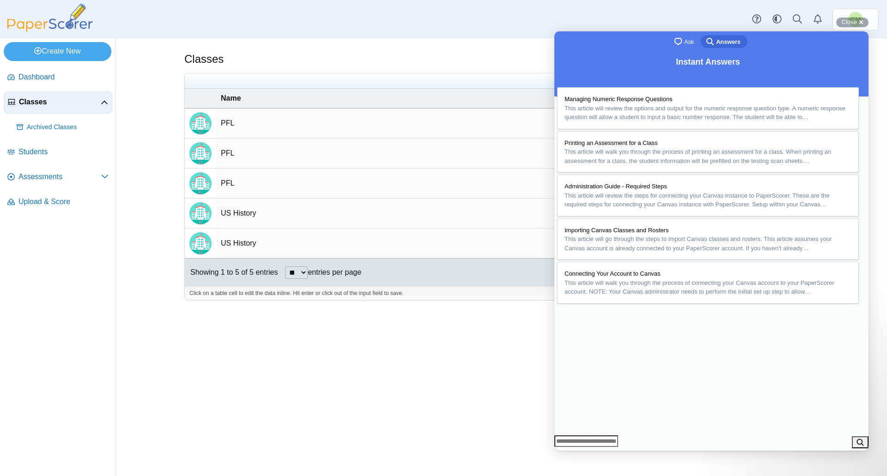
scroll to position [416, 0]
click at [266, 173] on td "PFL" at bounding box center [412, 184] width 392 height 30
drag, startPoint x: 845, startPoint y: 47, endPoint x: 1381, endPoint y: 108, distance: 539.1
click at [571, 451] on button "Close" at bounding box center [563, 457] width 17 height 12
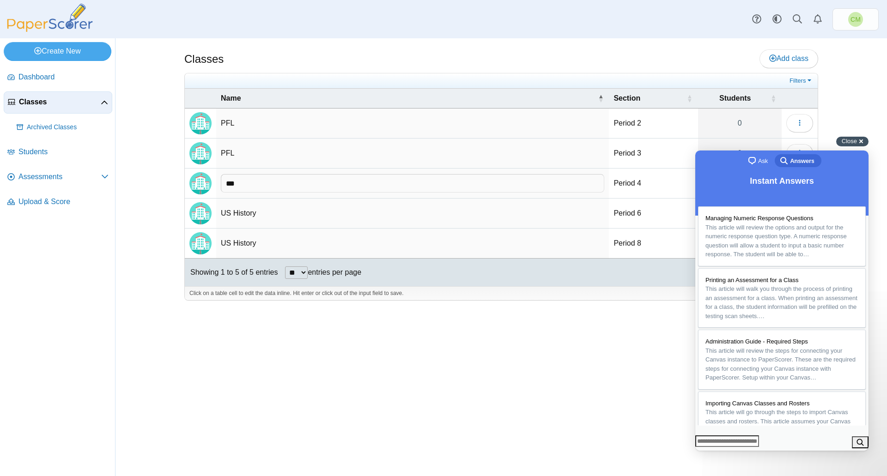
click at [852, 140] on span "Close" at bounding box center [848, 141] width 15 height 7
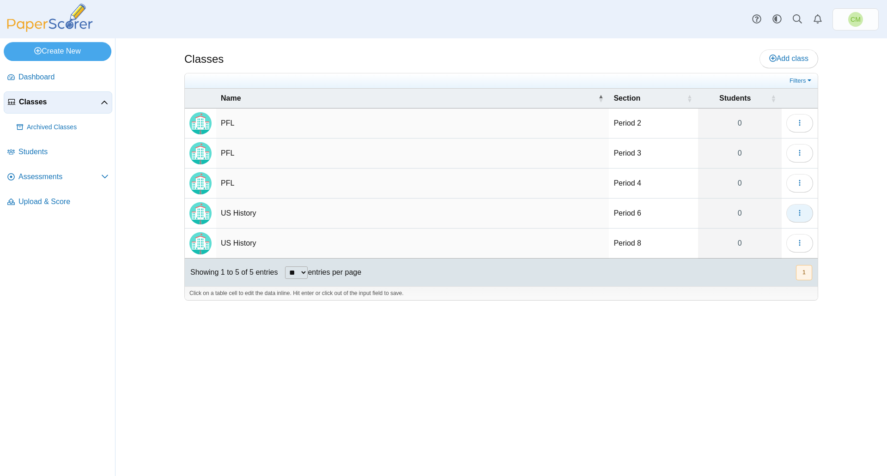
click at [802, 213] on icon "button" at bounding box center [799, 212] width 7 height 7
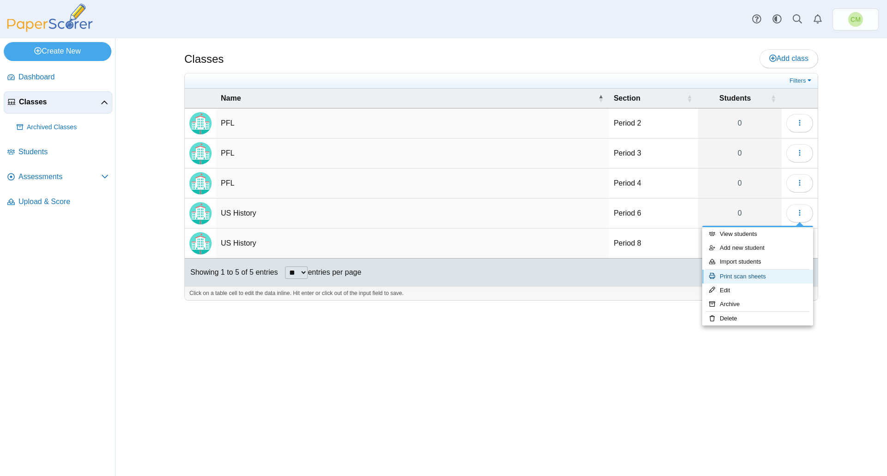
click at [785, 278] on link "Print scan sheets" at bounding box center [757, 277] width 111 height 14
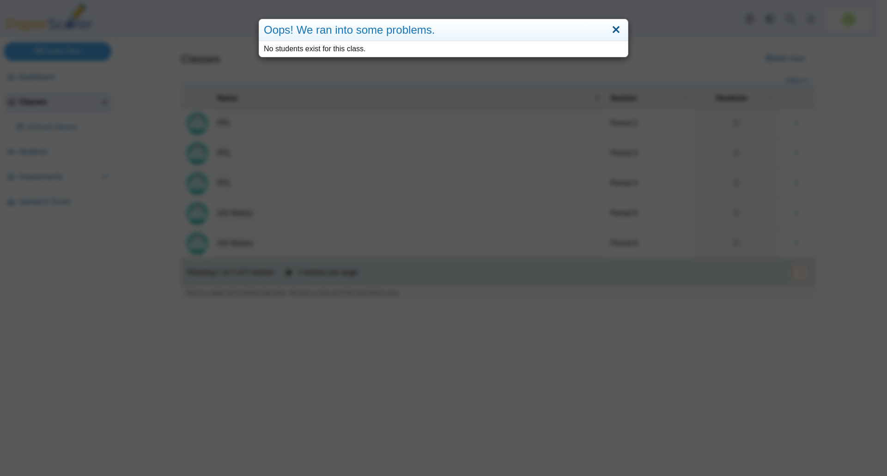
click at [614, 28] on link "Close" at bounding box center [616, 30] width 14 height 16
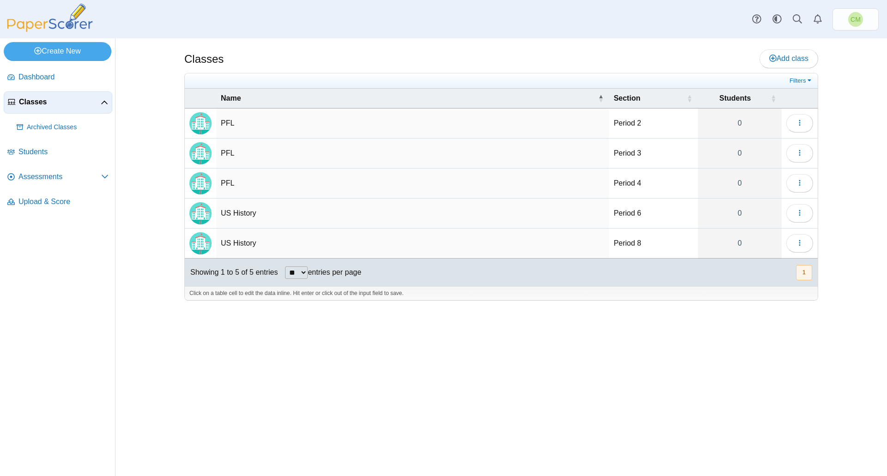
click at [239, 210] on td "US History" at bounding box center [412, 214] width 392 height 30
click at [746, 212] on link "0" at bounding box center [740, 214] width 84 height 30
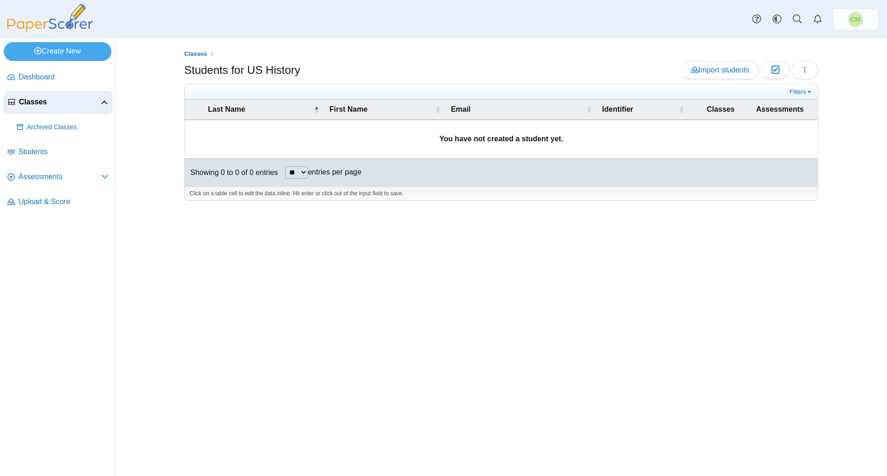
click at [475, 149] on td "You have not created a student yet." at bounding box center [501, 139] width 633 height 39
click at [742, 73] on span "Import students" at bounding box center [720, 70] width 58 height 8
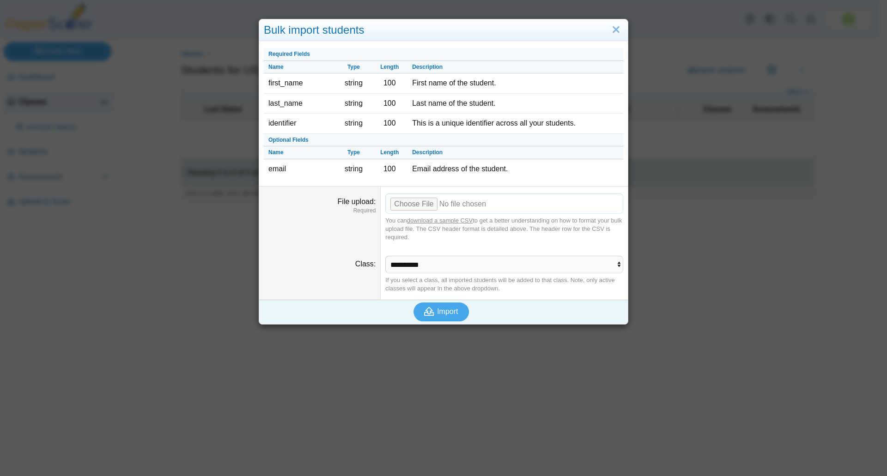
click at [409, 204] on input "File upload" at bounding box center [504, 203] width 238 height 20
click at [427, 306] on button "Import" at bounding box center [440, 311] width 55 height 18
click at [405, 204] on input "File upload" at bounding box center [504, 203] width 238 height 20
click at [398, 204] on input "File upload" at bounding box center [504, 203] width 238 height 20
click at [416, 200] on input "File upload" at bounding box center [504, 203] width 238 height 20
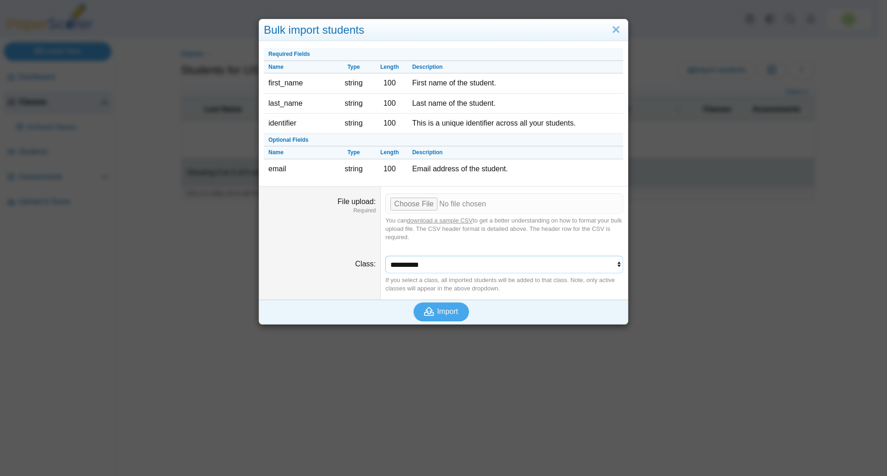
click at [593, 267] on select "**********" at bounding box center [504, 265] width 238 height 18
click at [441, 221] on link "download a sample CSV" at bounding box center [440, 220] width 66 height 7
click at [405, 206] on input "File upload" at bounding box center [504, 203] width 238 height 20
type input "**********"
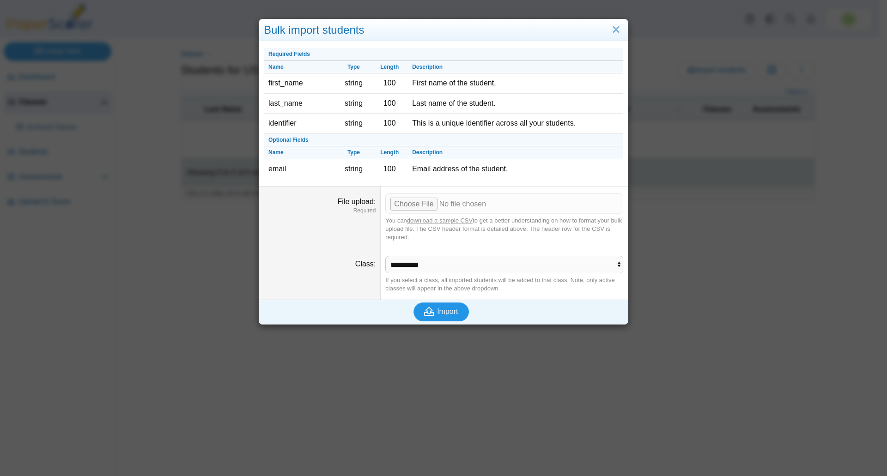
click at [440, 310] on span "Import" at bounding box center [447, 312] width 21 height 8
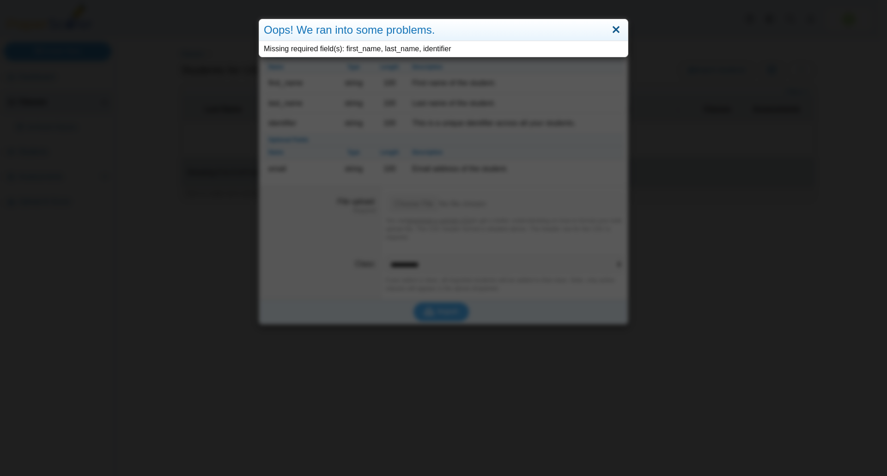
click at [609, 27] on link "Close" at bounding box center [616, 30] width 14 height 16
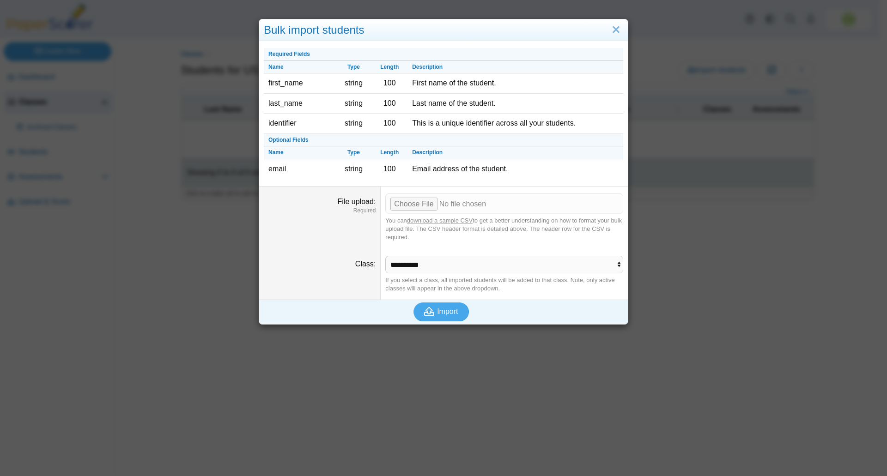
click at [761, 278] on div "Bulk import students Required Fields Name Type Length Description first_name st…" at bounding box center [443, 238] width 887 height 476
